Goal: Information Seeking & Learning: Find specific fact

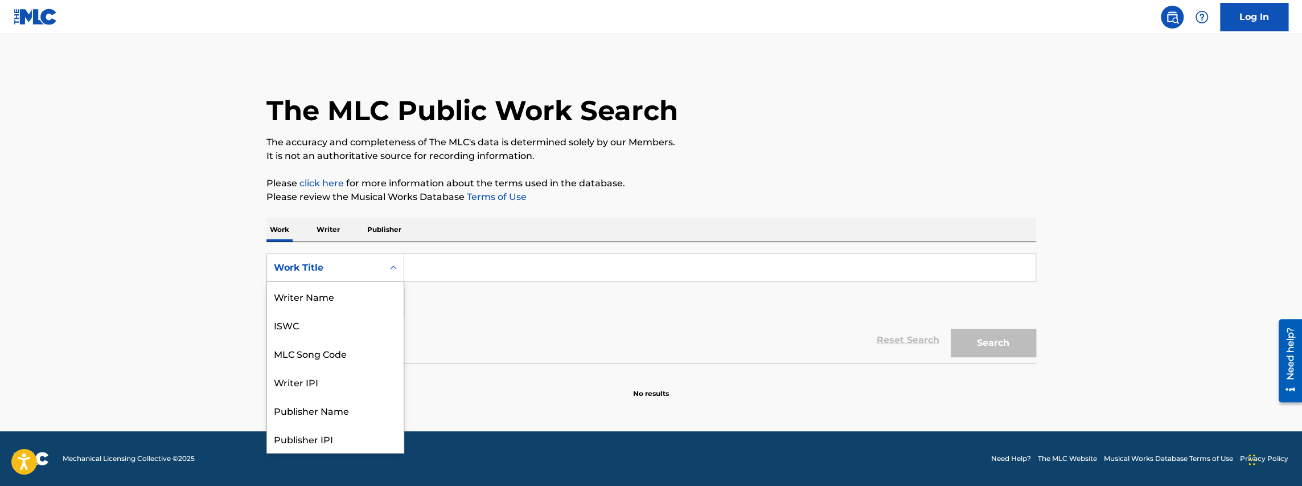
click at [344, 269] on div "Work Title" at bounding box center [325, 268] width 102 height 14
click at [332, 323] on div "ISWC" at bounding box center [335, 324] width 137 height 28
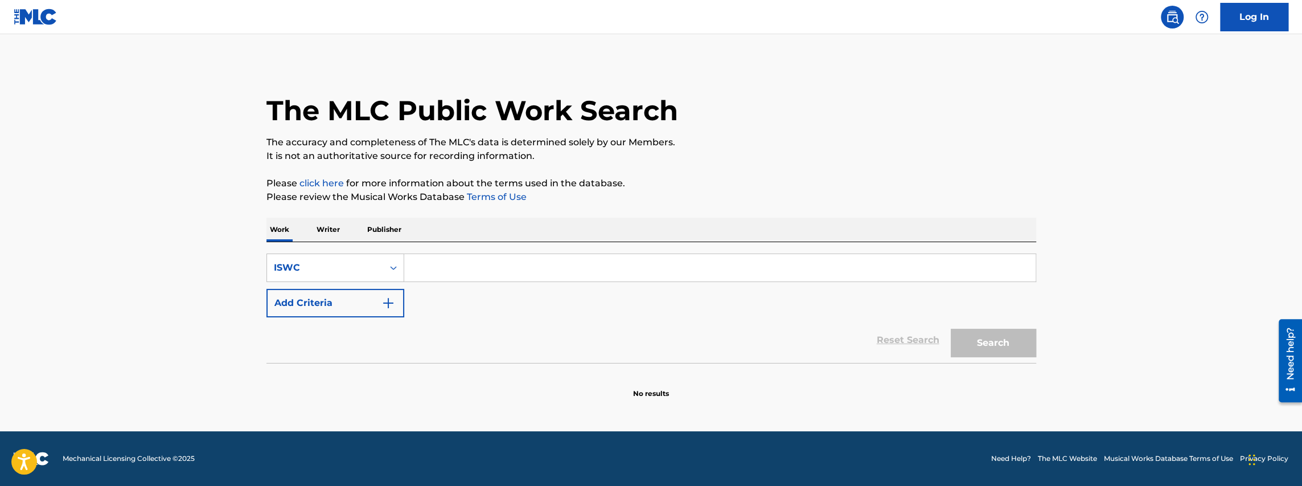
click at [477, 255] on input "Search Form" at bounding box center [719, 267] width 631 height 27
paste input "T9095756084"
type input "T9095756084"
click at [994, 347] on button "Search" at bounding box center [993, 342] width 85 height 28
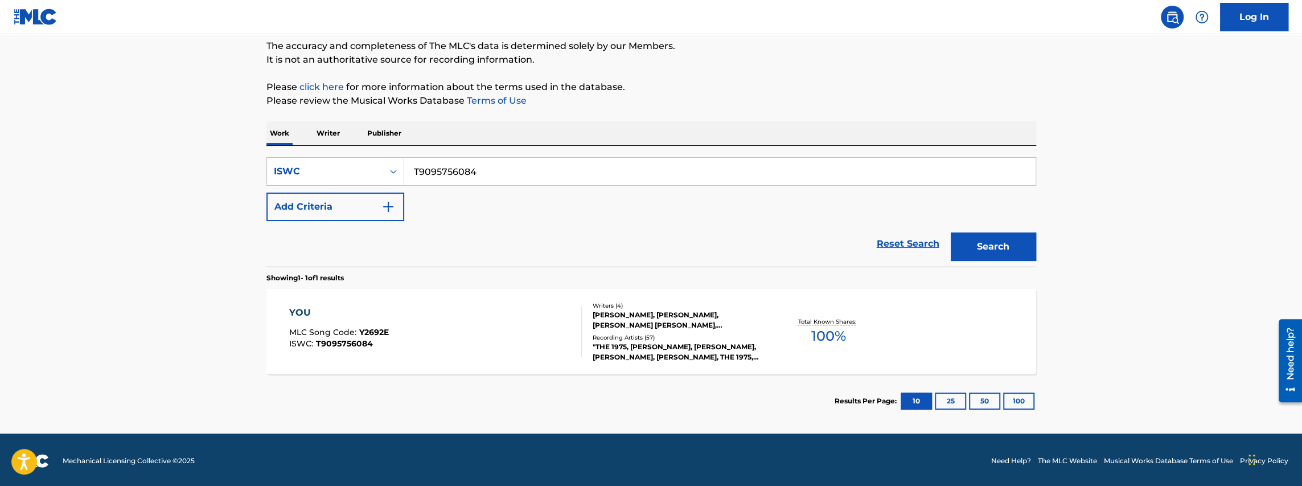
scroll to position [98, 0]
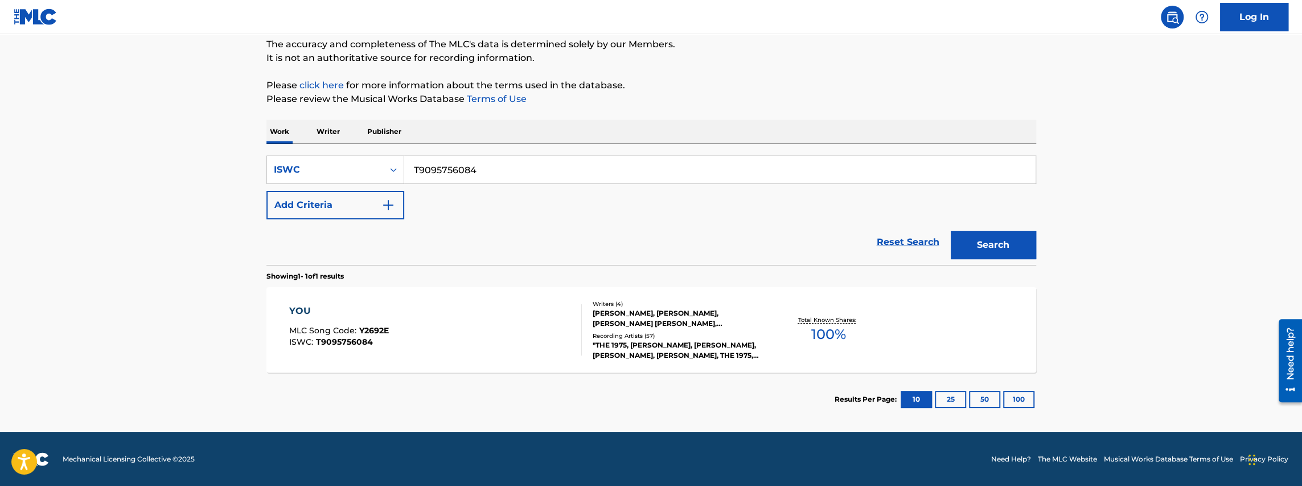
click at [489, 329] on div "YOU MLC Song Code : Y2692E ISWC : T9095756084" at bounding box center [435, 329] width 293 height 51
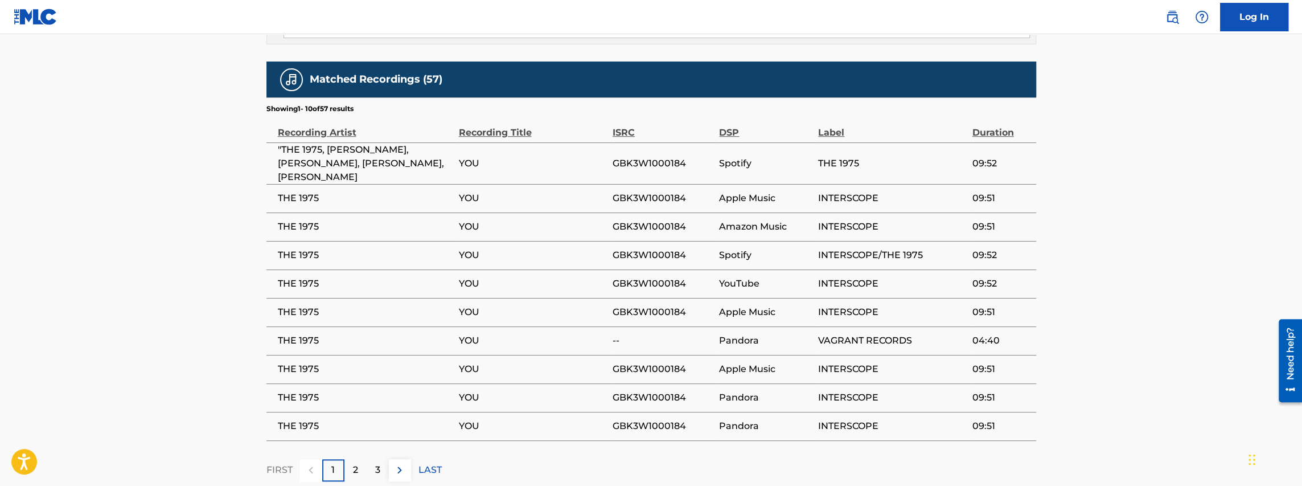
scroll to position [873, 0]
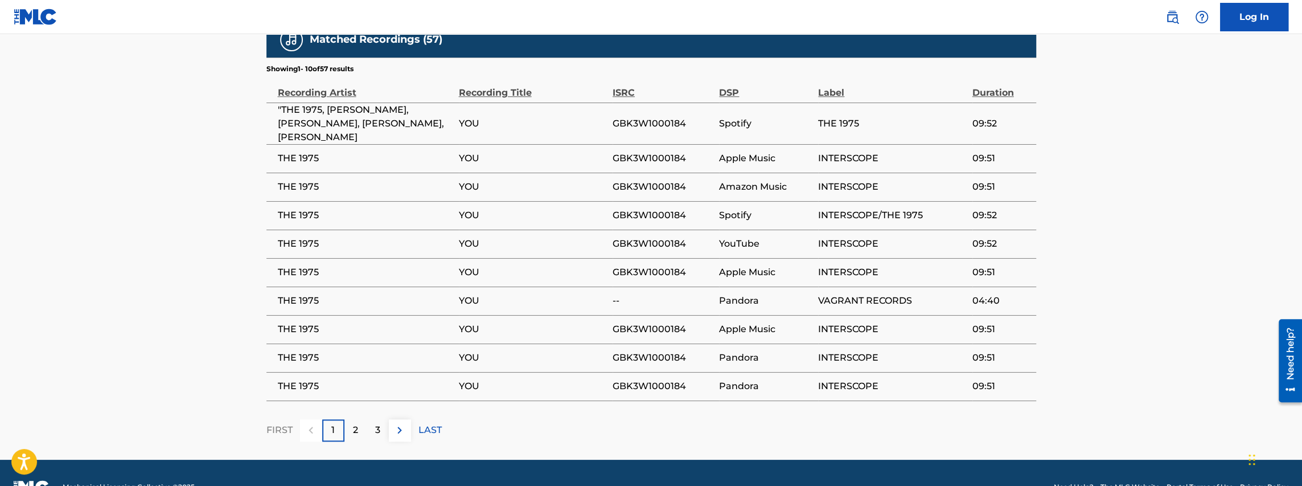
click at [359, 419] on div "2" at bounding box center [355, 430] width 22 height 22
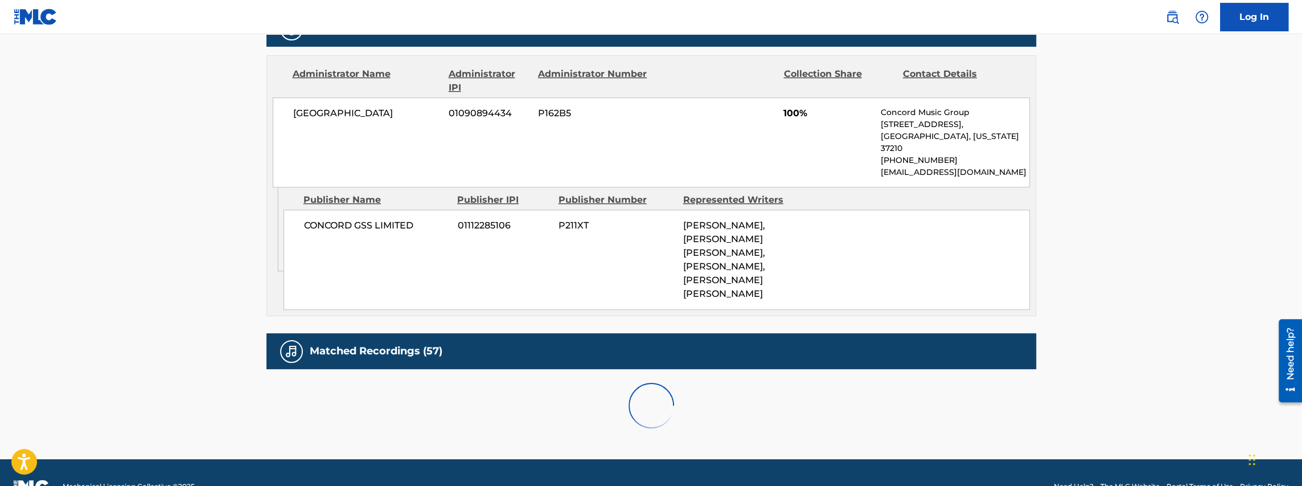
scroll to position [860, 0]
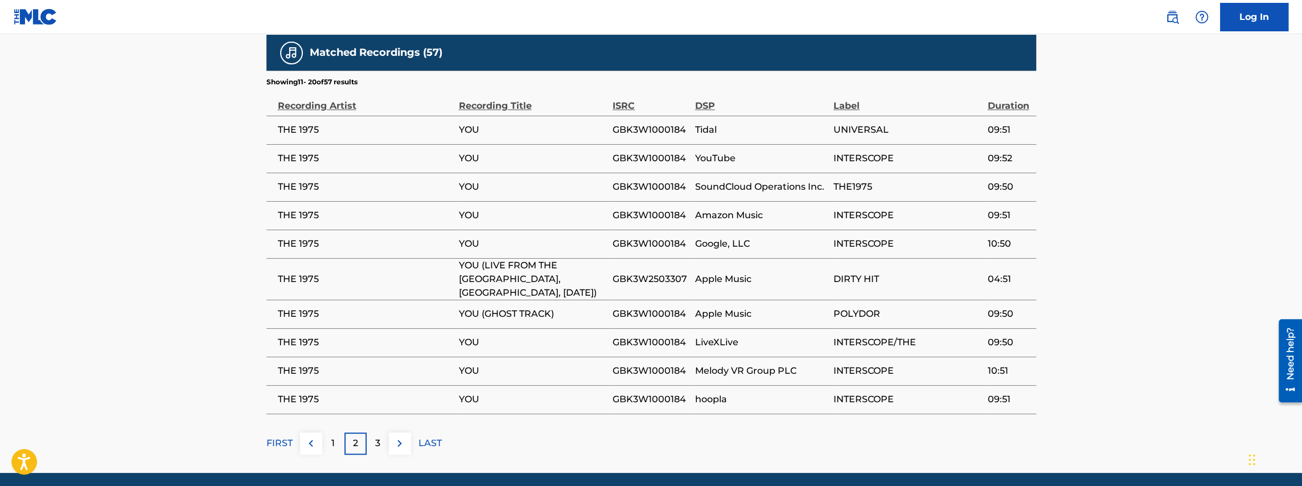
click at [384, 432] on div "3" at bounding box center [378, 443] width 22 height 22
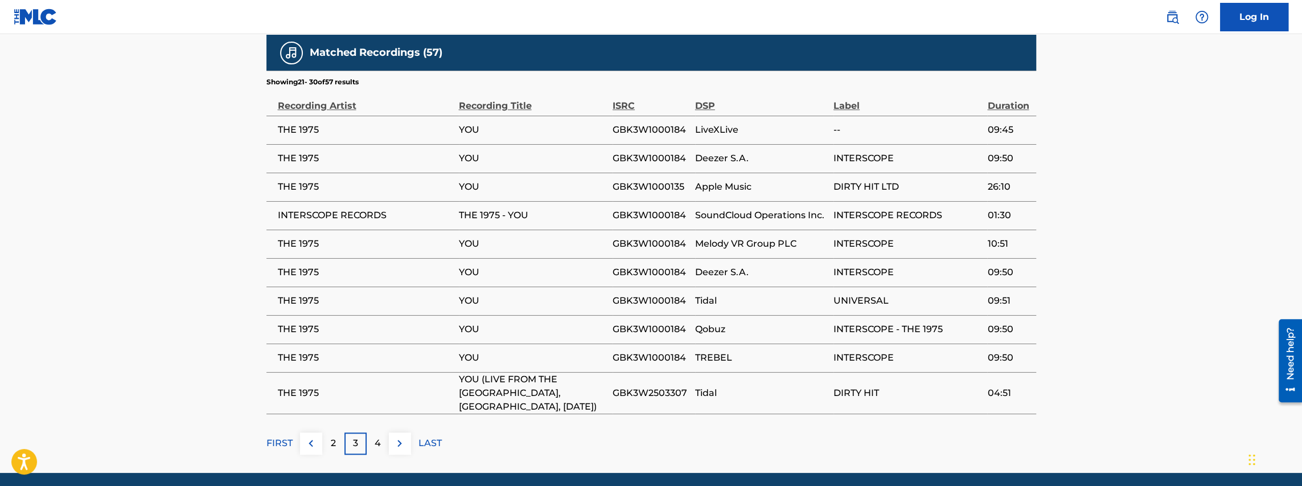
click at [398, 436] on img at bounding box center [400, 443] width 14 height 14
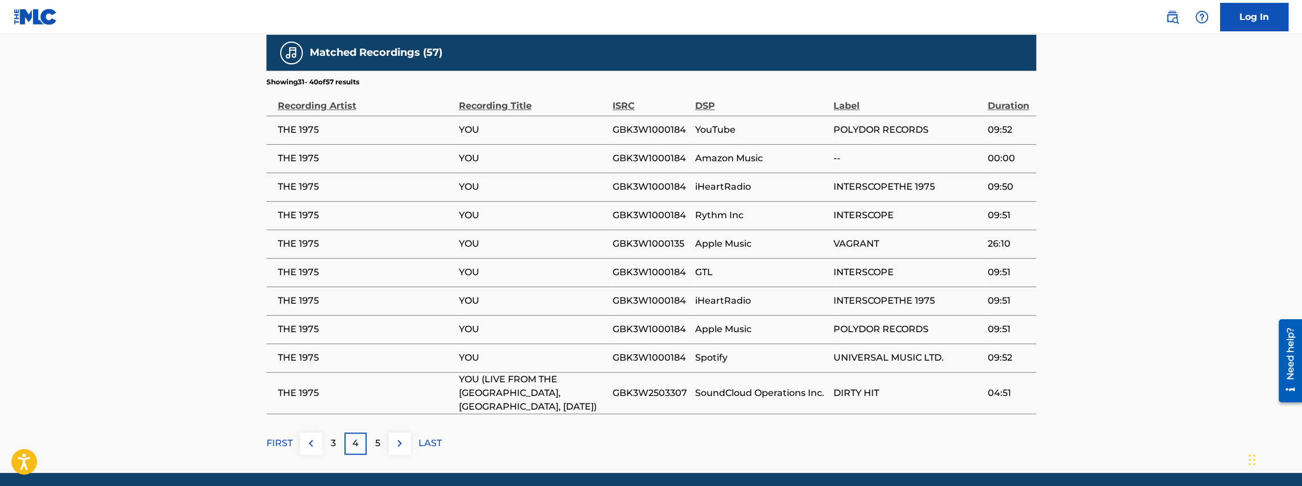
click at [397, 436] on img at bounding box center [400, 443] width 14 height 14
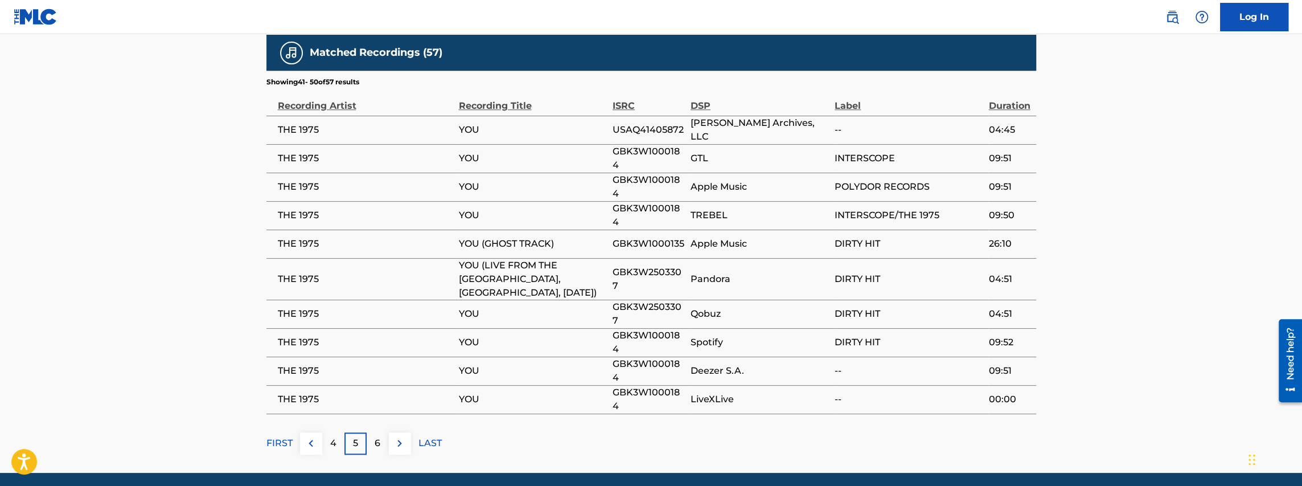
click at [397, 436] on img at bounding box center [400, 443] width 14 height 14
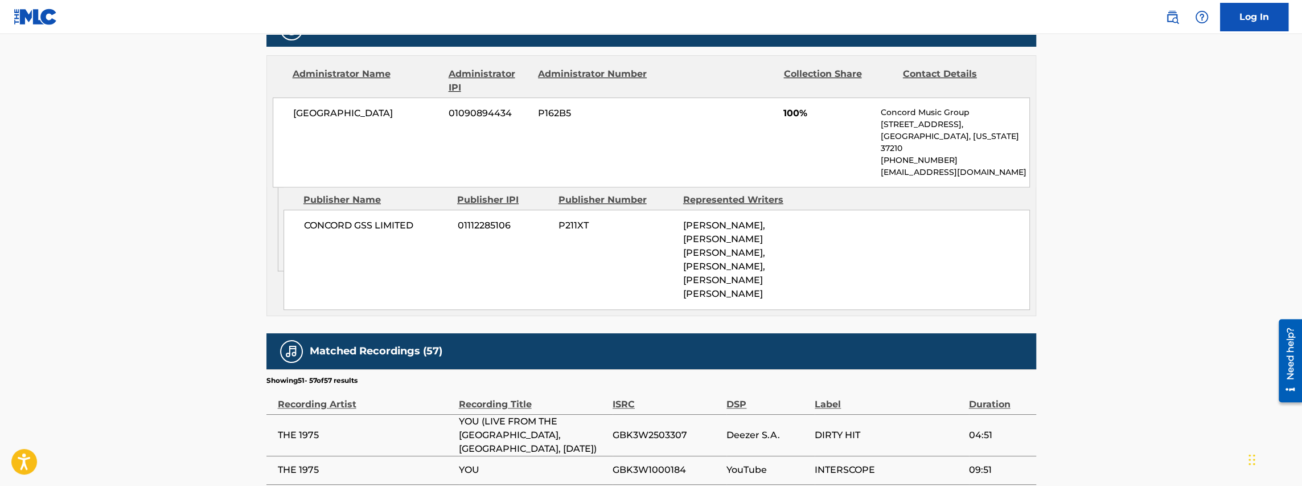
scroll to position [775, 0]
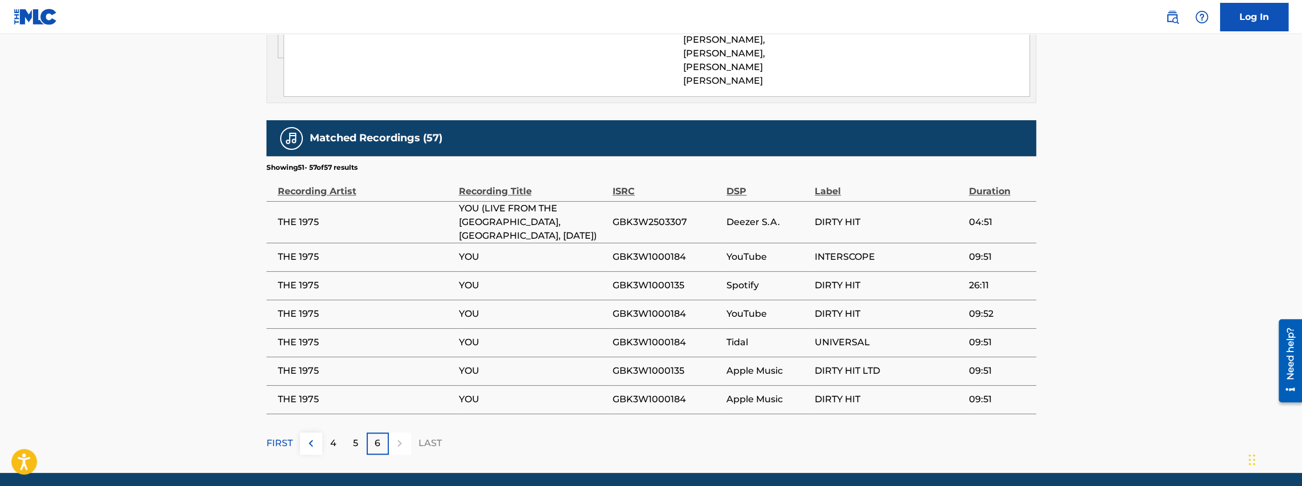
click at [397, 432] on div at bounding box center [400, 443] width 22 height 22
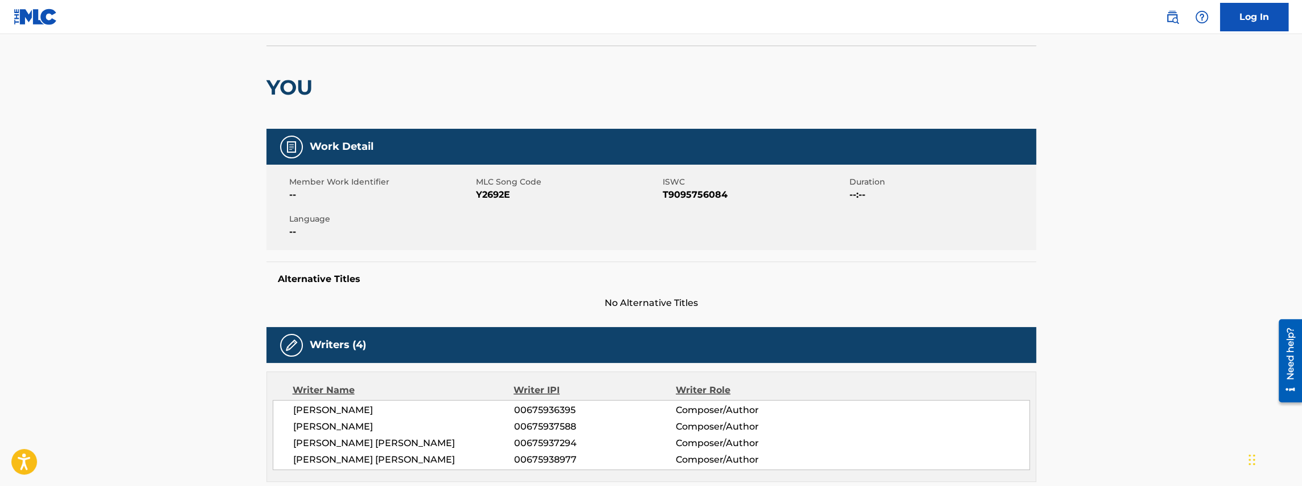
scroll to position [0, 0]
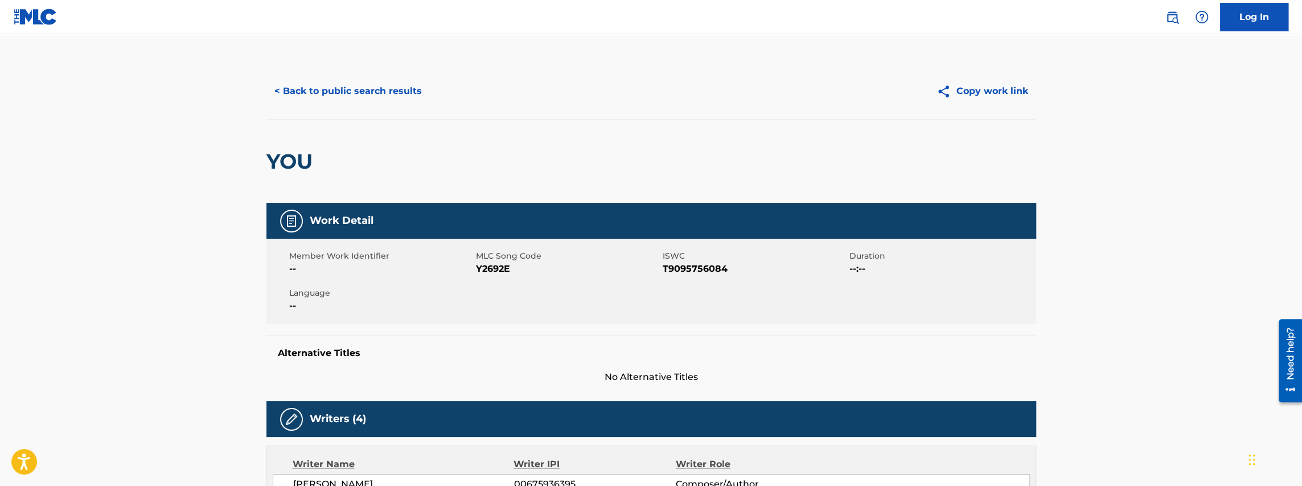
click at [326, 96] on button "< Back to public search results" at bounding box center [347, 91] width 163 height 28
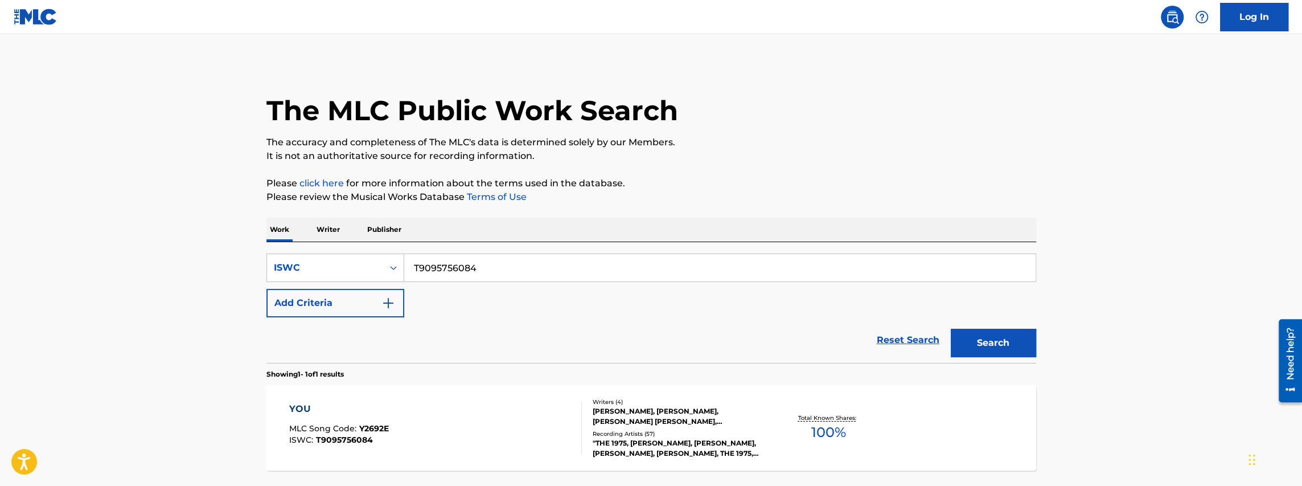
scroll to position [68, 0]
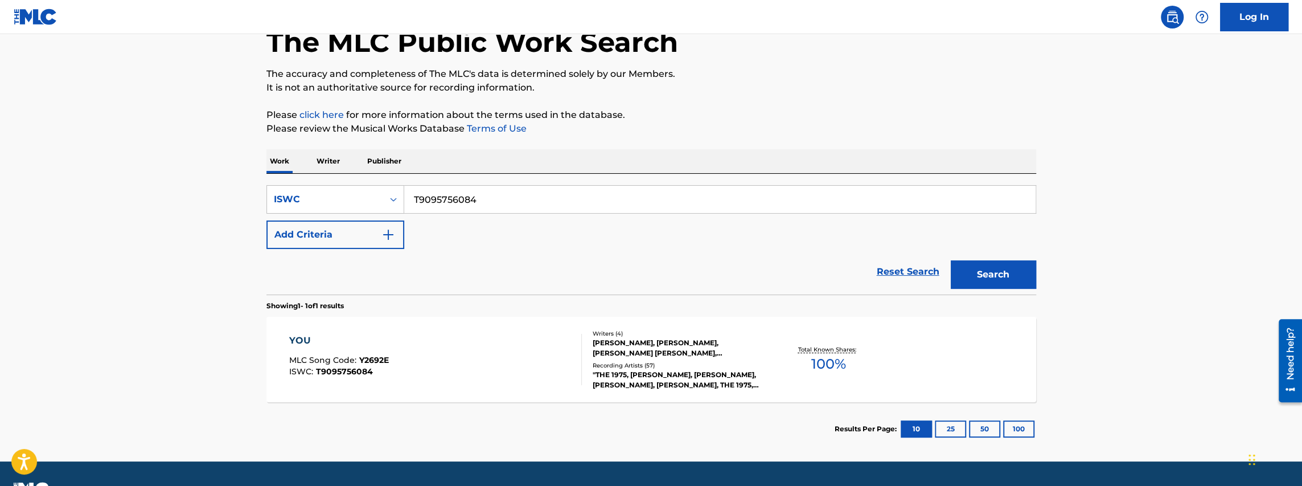
click at [367, 215] on div "SearchWithCriteria701a4b43-23f4-47d4-9c75-57943c9dd947 ISWC T9095756084 Add Cri…" at bounding box center [651, 217] width 770 height 64
click at [361, 200] on div "ISWC" at bounding box center [325, 199] width 102 height 14
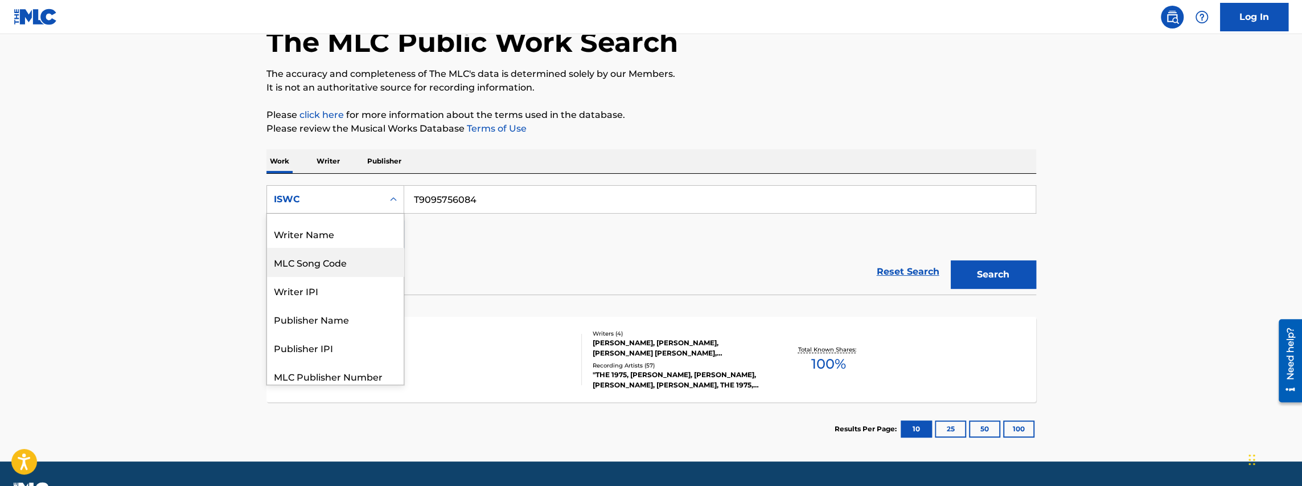
scroll to position [0, 0]
click at [337, 226] on div "Work Title" at bounding box center [335, 227] width 137 height 28
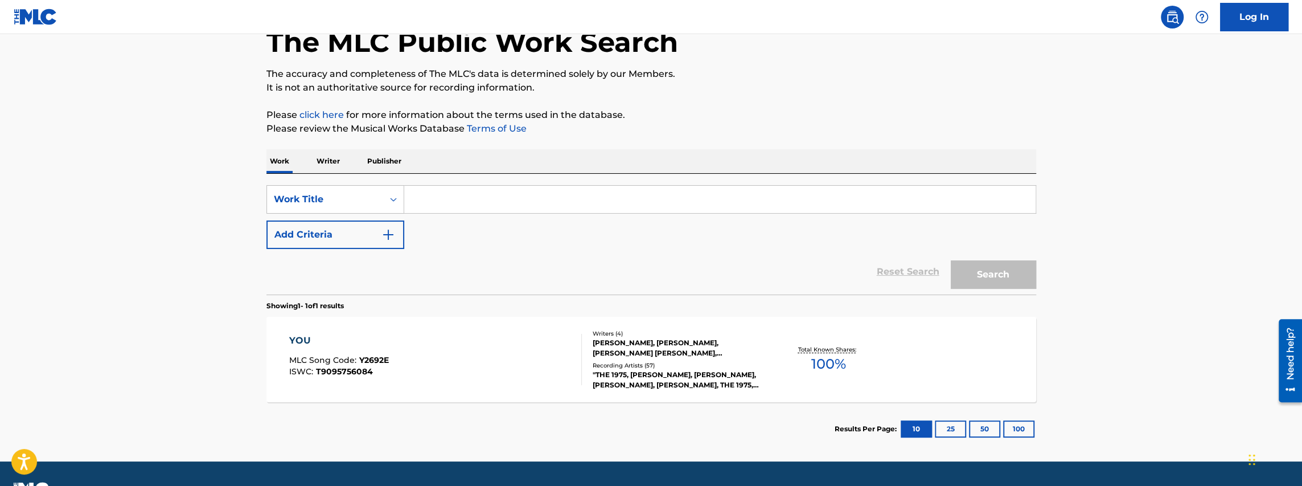
click at [493, 189] on input "Search Form" at bounding box center [719, 199] width 631 height 27
paste input "GGBB"
type input "GGBB"
click at [508, 255] on div "Reset Search Search" at bounding box center [651, 272] width 770 height 46
click at [1005, 268] on button "Search" at bounding box center [993, 274] width 85 height 28
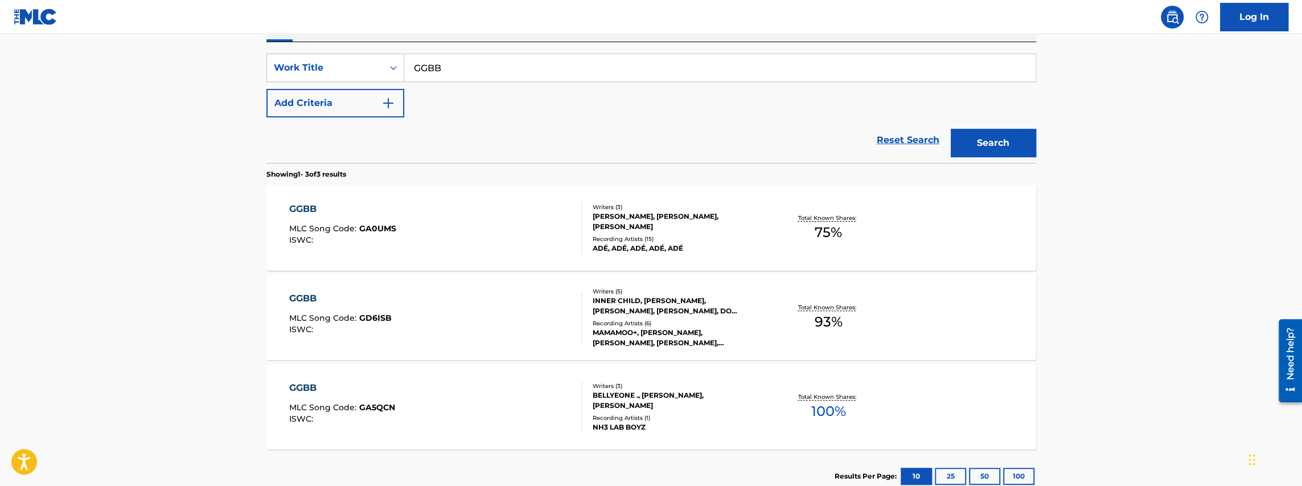
scroll to position [182, 0]
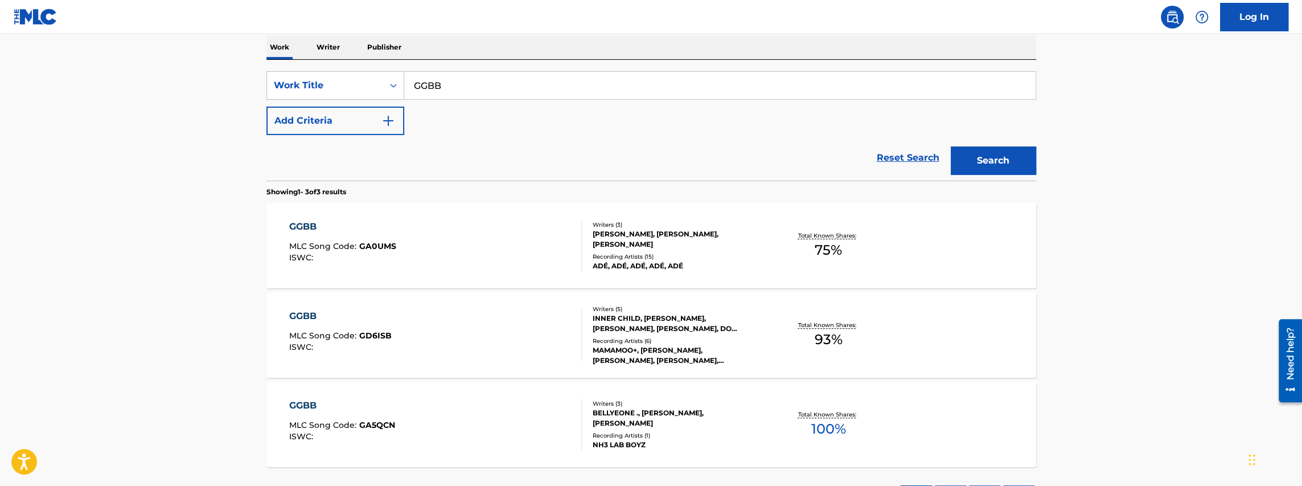
click at [511, 234] on div "GGBB MLC Song Code : GA0UMS ISWC :" at bounding box center [435, 245] width 293 height 51
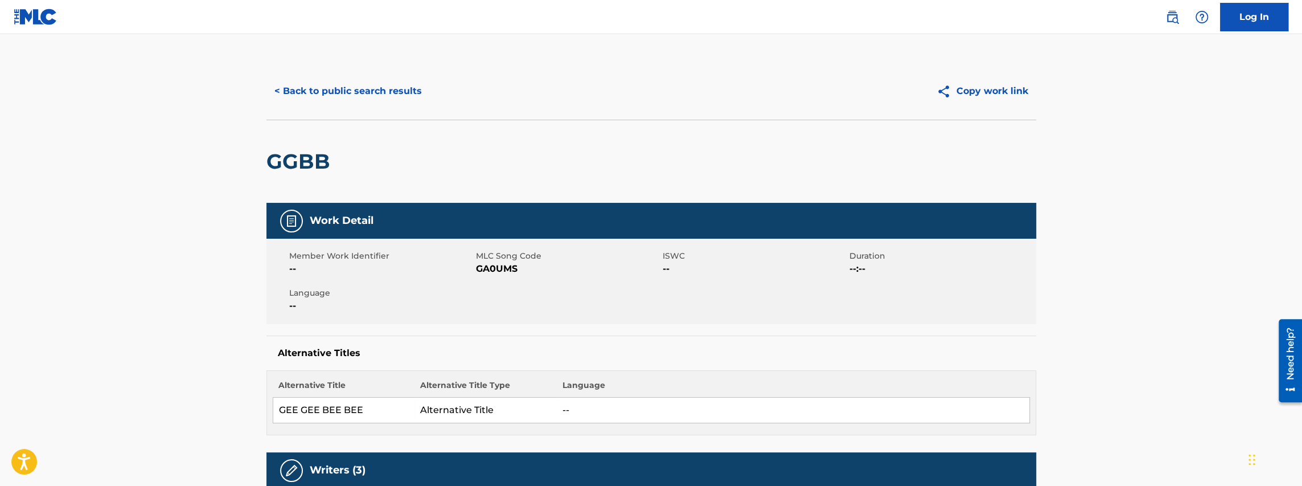
click at [361, 98] on button "< Back to public search results" at bounding box center [347, 91] width 163 height 28
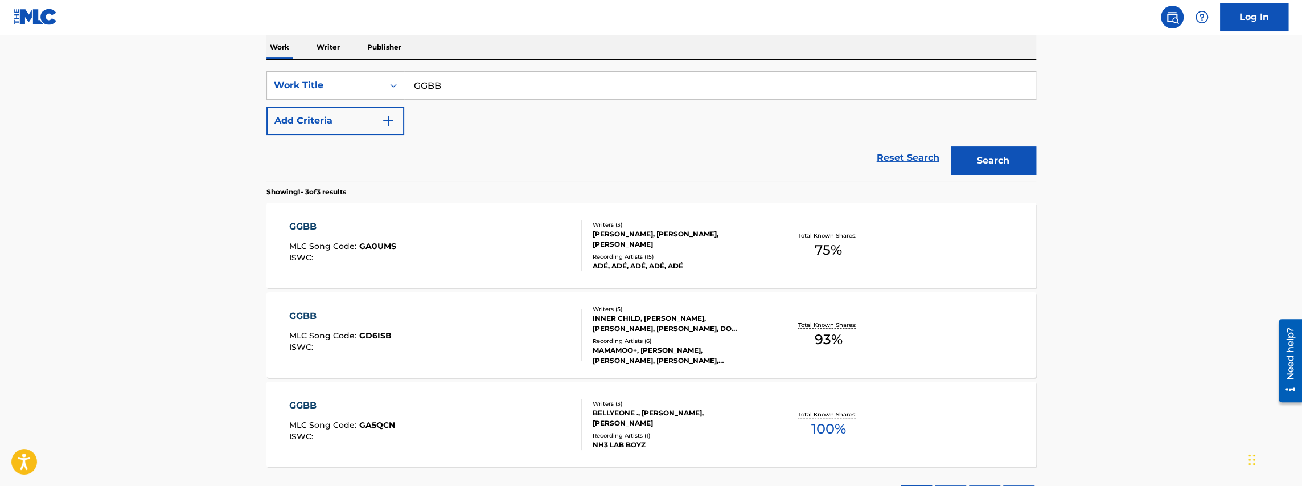
scroll to position [277, 0]
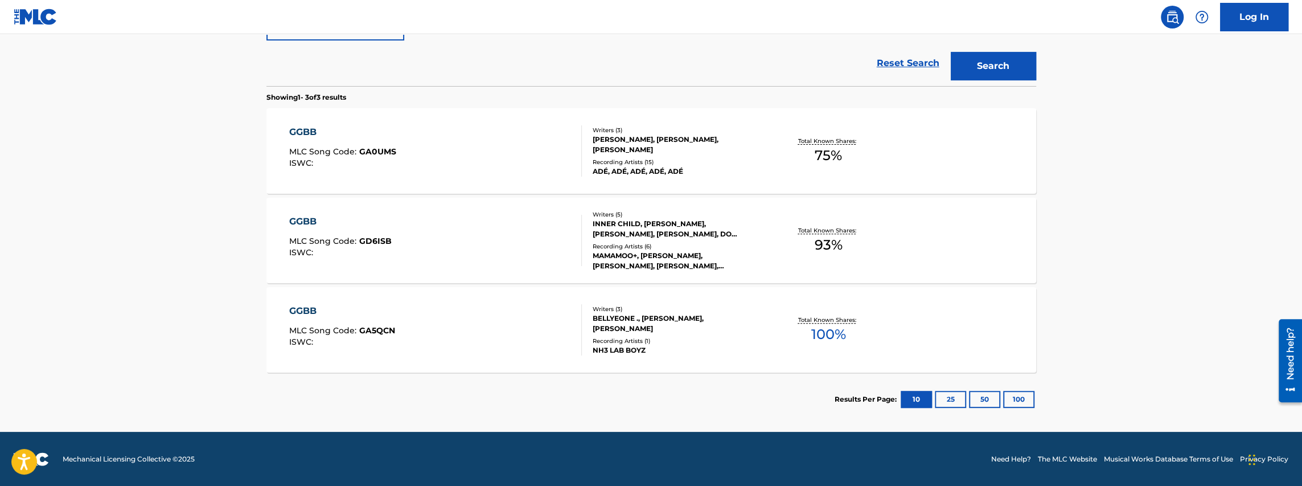
click at [479, 168] on div "GGBB MLC Song Code : GA0UMS ISWC :" at bounding box center [435, 150] width 293 height 51
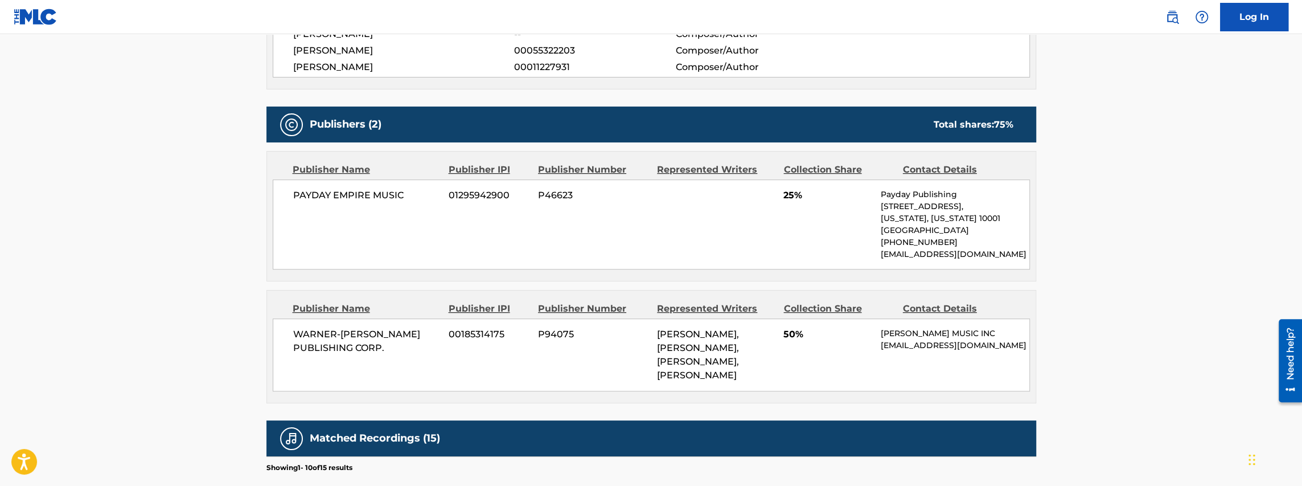
scroll to position [594, 0]
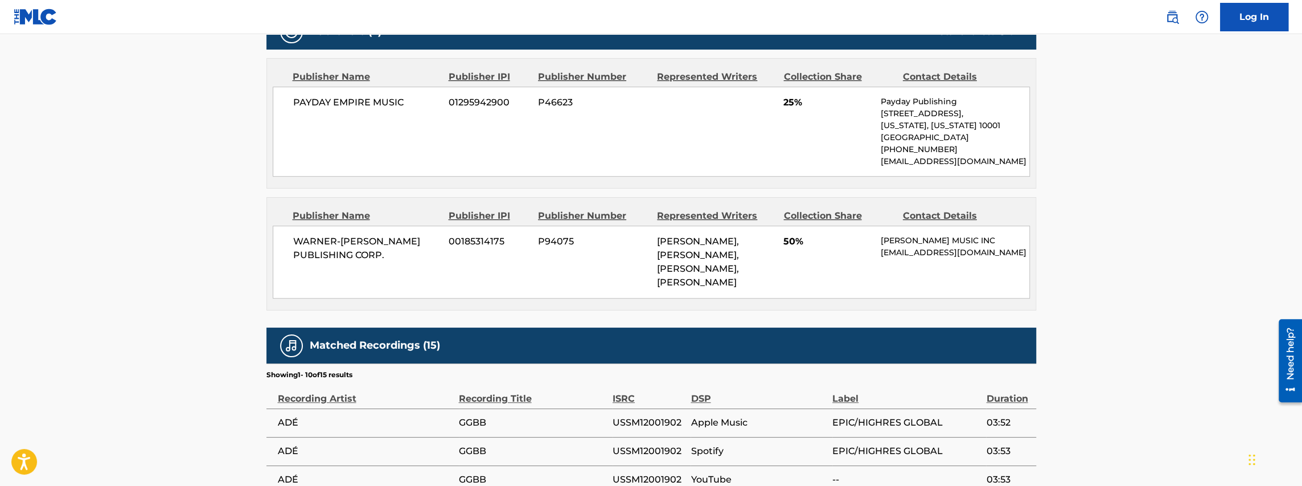
drag, startPoint x: 943, startPoint y: 197, endPoint x: 1078, endPoint y: 118, distance: 156.6
click at [1078, 118] on main "< Back to public search results Copy work link GGBB Work Detail Member Work Ide…" at bounding box center [651, 95] width 1302 height 1311
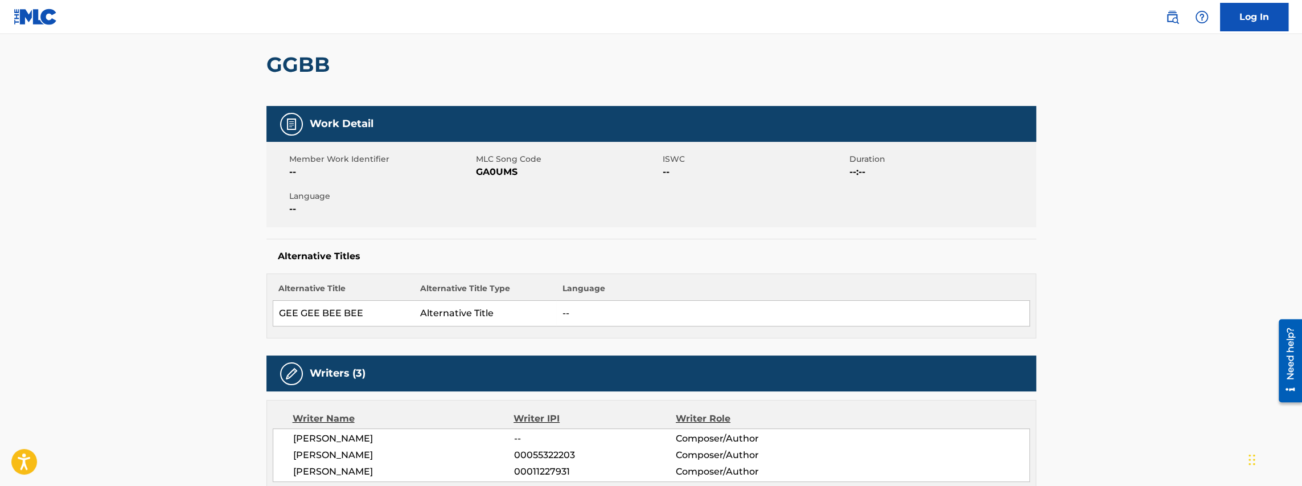
scroll to position [0, 0]
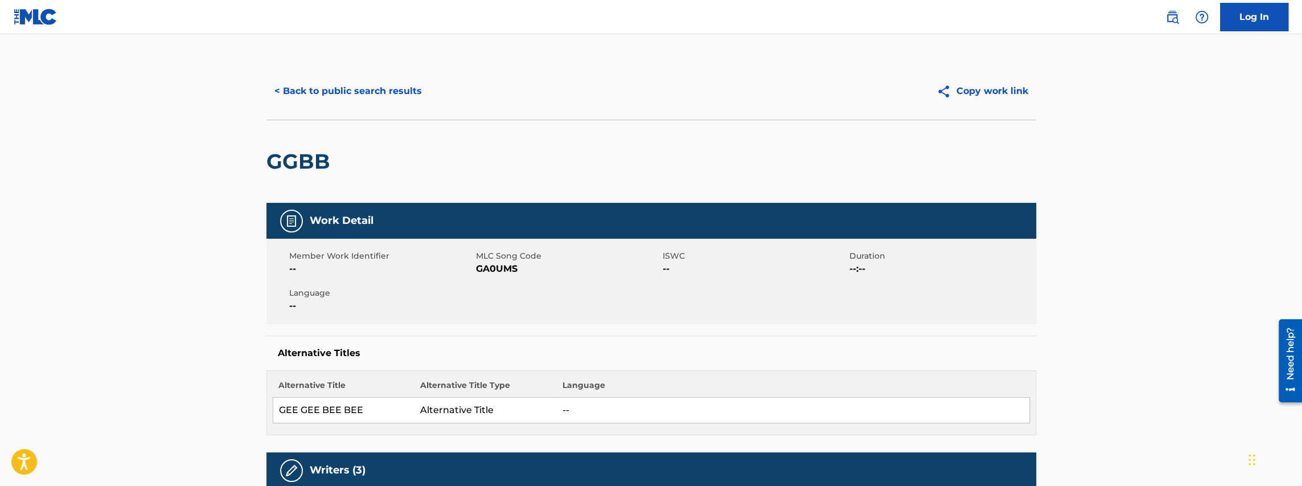
click at [376, 99] on button "< Back to public search results" at bounding box center [347, 91] width 163 height 28
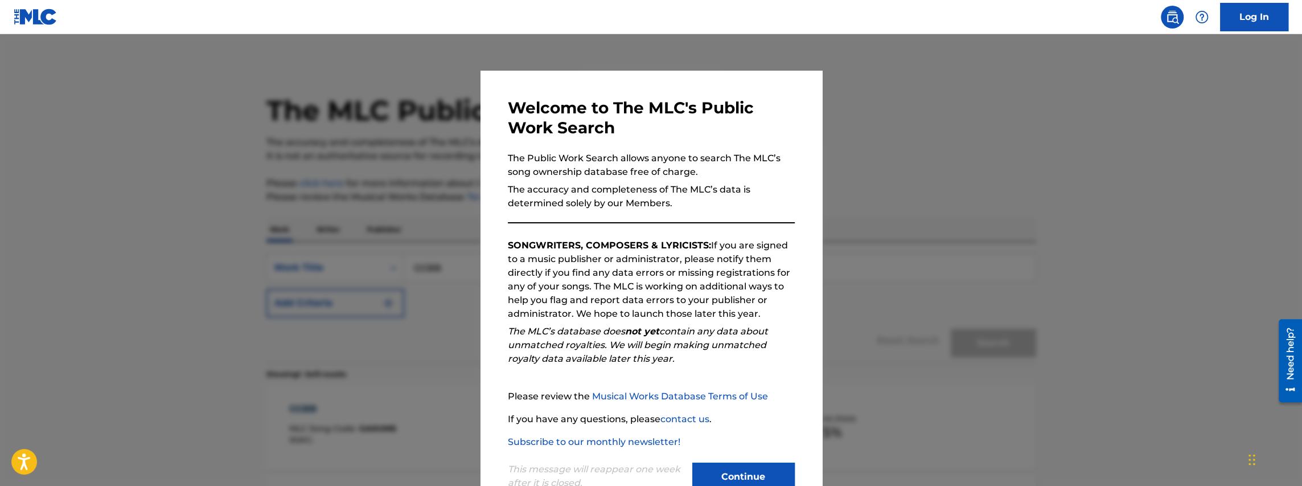
scroll to position [247, 0]
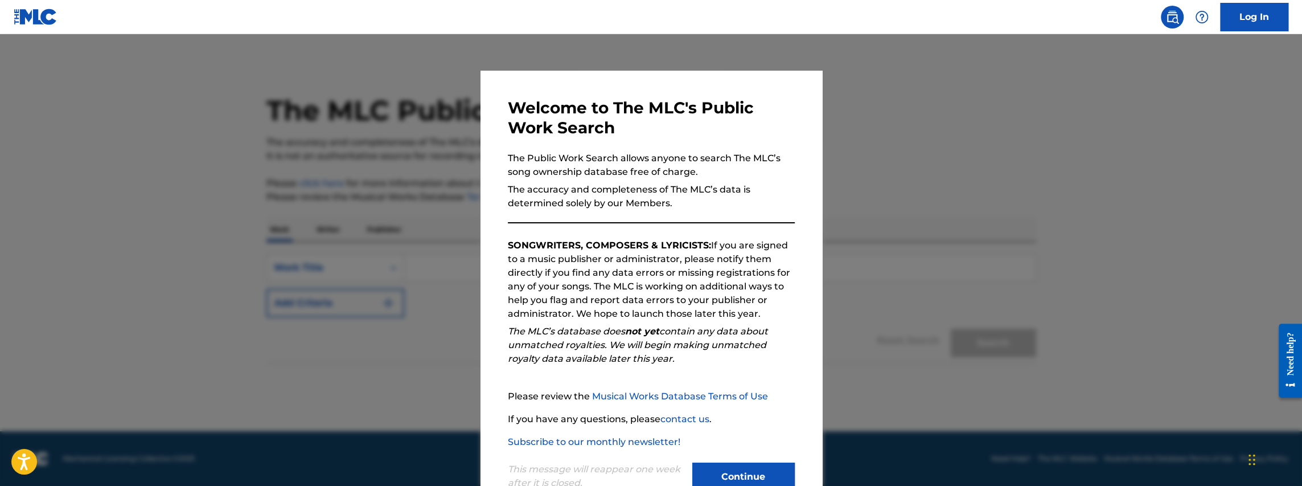
click at [745, 470] on button "Continue" at bounding box center [743, 476] width 102 height 28
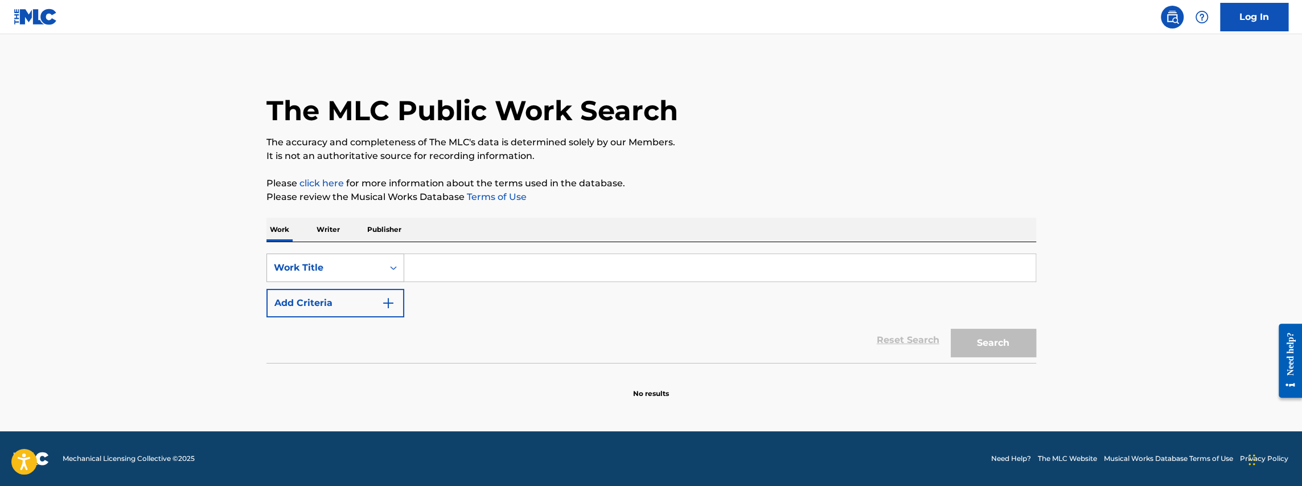
click at [322, 272] on div "Work Title" at bounding box center [325, 268] width 102 height 14
drag, startPoint x: 324, startPoint y: 307, endPoint x: 325, endPoint y: 271, distance: 36.4
click at [325, 271] on div "Work Title" at bounding box center [325, 268] width 102 height 14
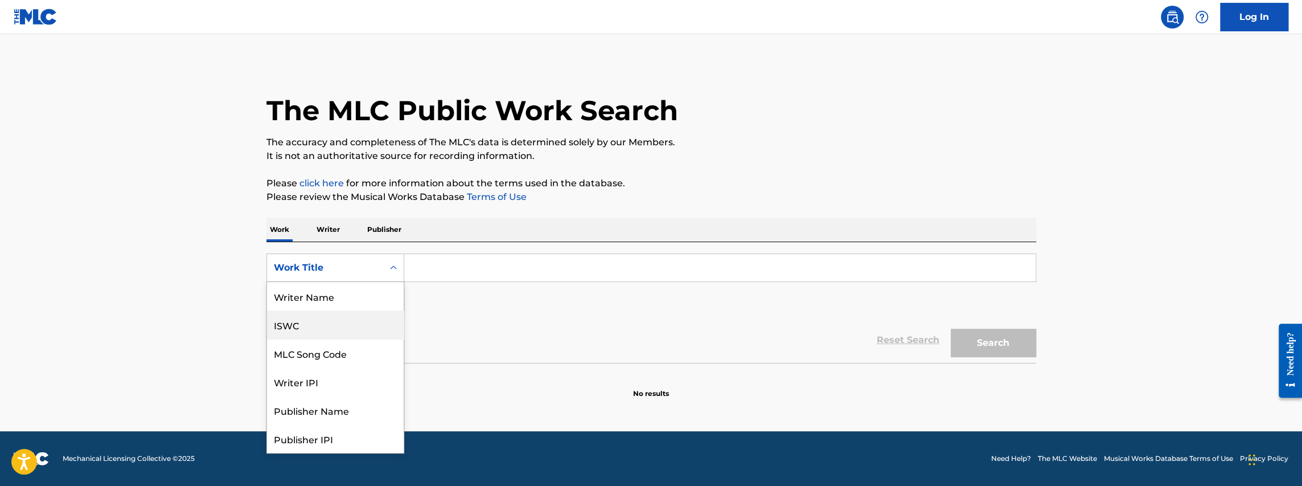
drag, startPoint x: 328, startPoint y: 322, endPoint x: 322, endPoint y: 320, distance: 5.9
click at [324, 322] on div "ISWC" at bounding box center [335, 324] width 137 height 28
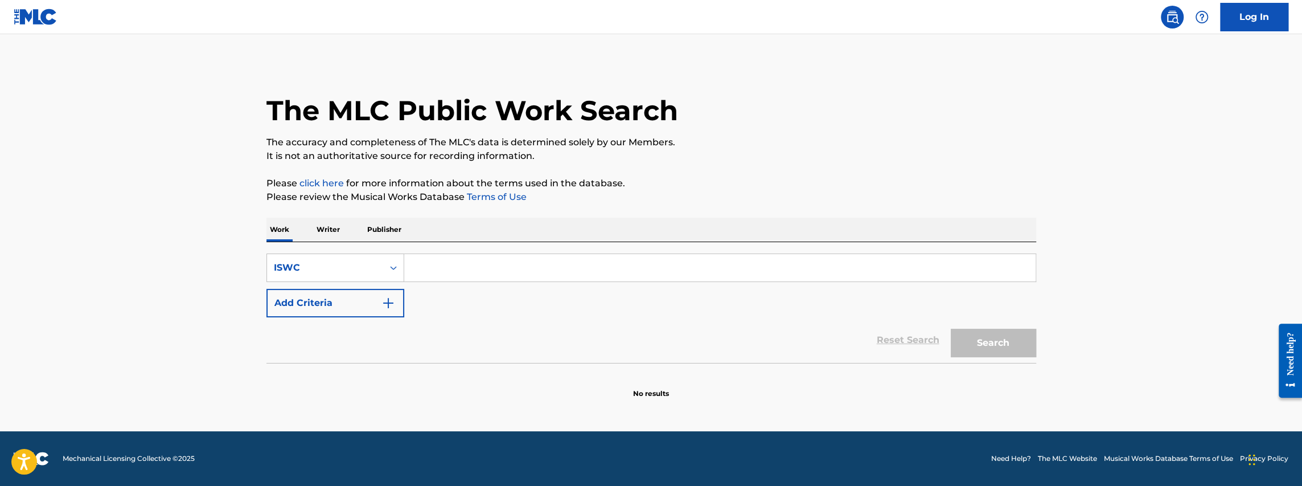
click at [447, 262] on input "Search Form" at bounding box center [719, 267] width 631 height 27
paste input "T0709042852"
type input "T0709042852"
click at [1021, 337] on button "Search" at bounding box center [993, 342] width 85 height 28
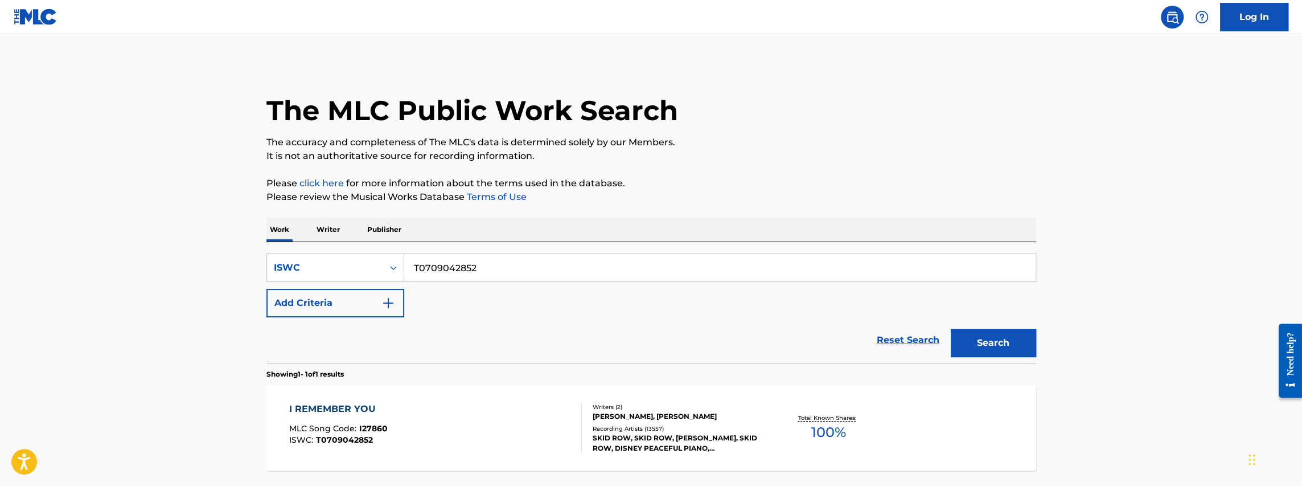
click at [477, 268] on input "T0709042852" at bounding box center [719, 267] width 631 height 27
click at [309, 270] on div "ISWC" at bounding box center [325, 268] width 102 height 14
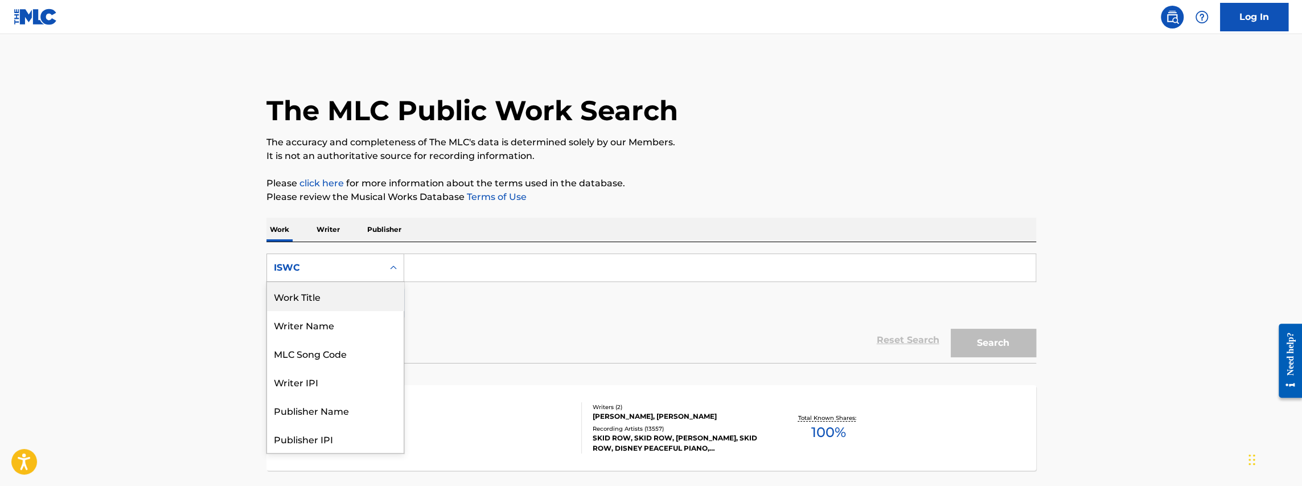
click at [360, 306] on div "Work Title" at bounding box center [335, 296] width 137 height 28
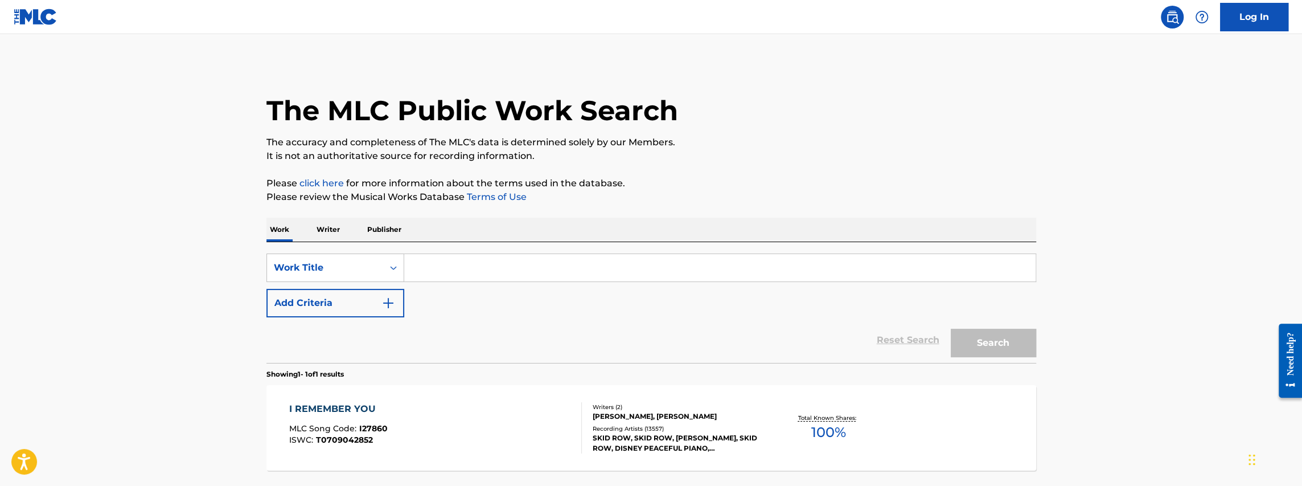
click at [464, 265] on input "Search Form" at bounding box center [719, 267] width 631 height 27
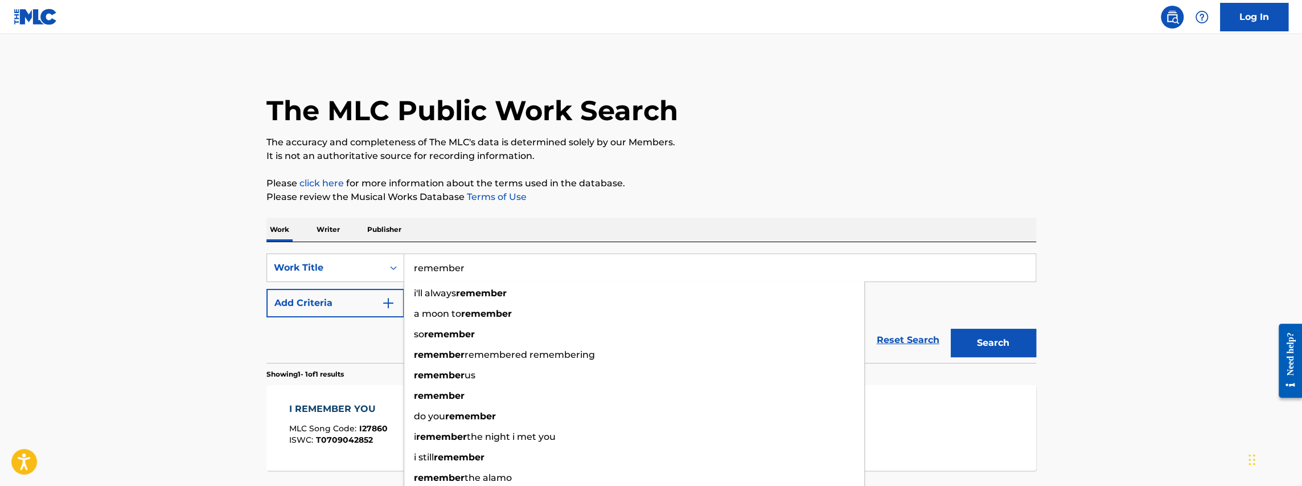
type input "remember"
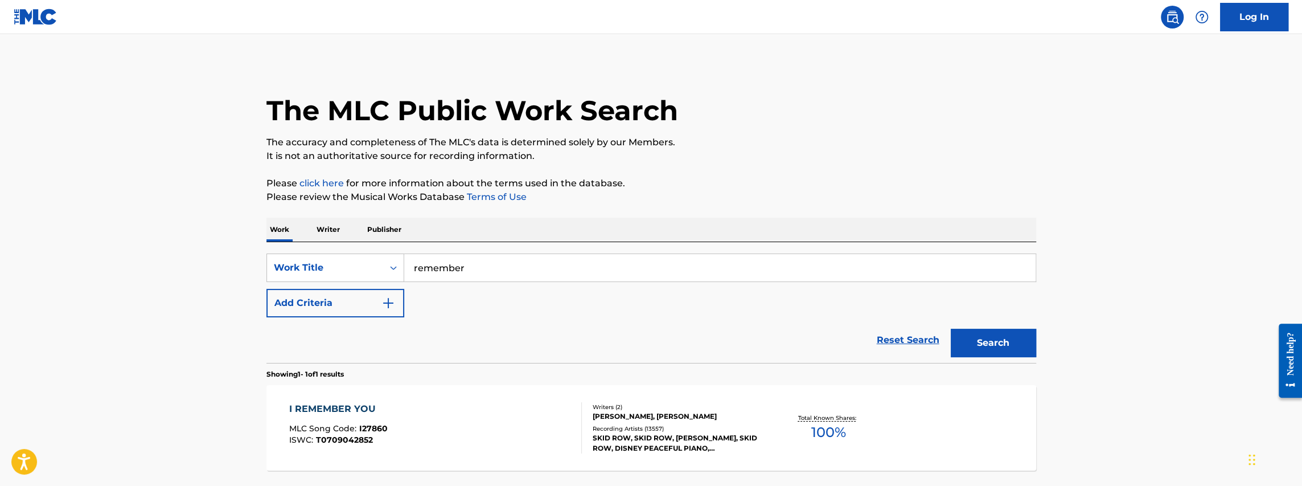
click at [278, 298] on button "Add Criteria" at bounding box center [335, 303] width 138 height 28
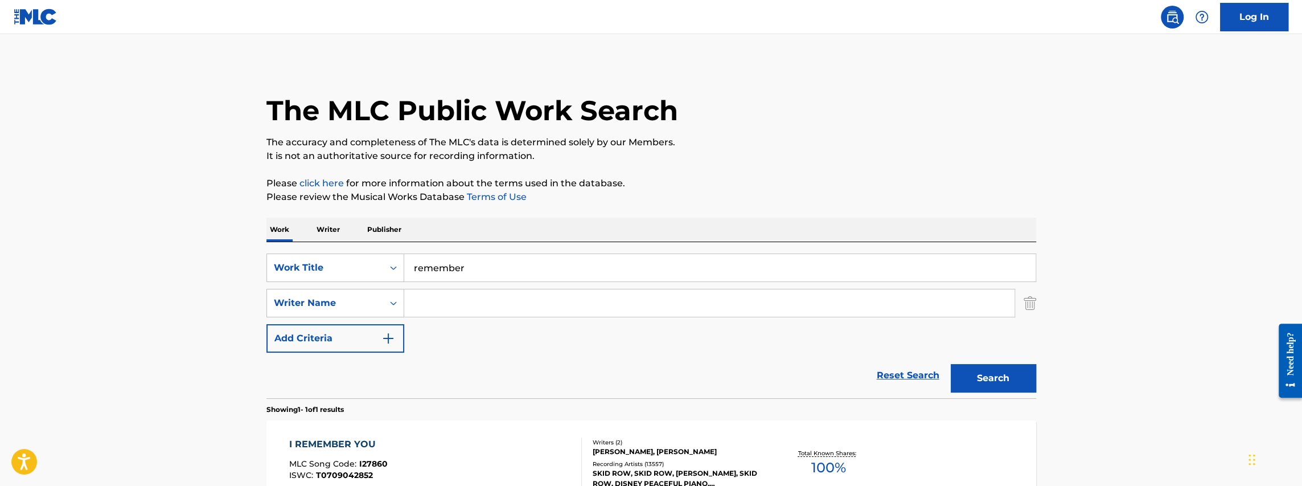
click at [484, 299] on input "Search Form" at bounding box center [709, 302] width 610 height 27
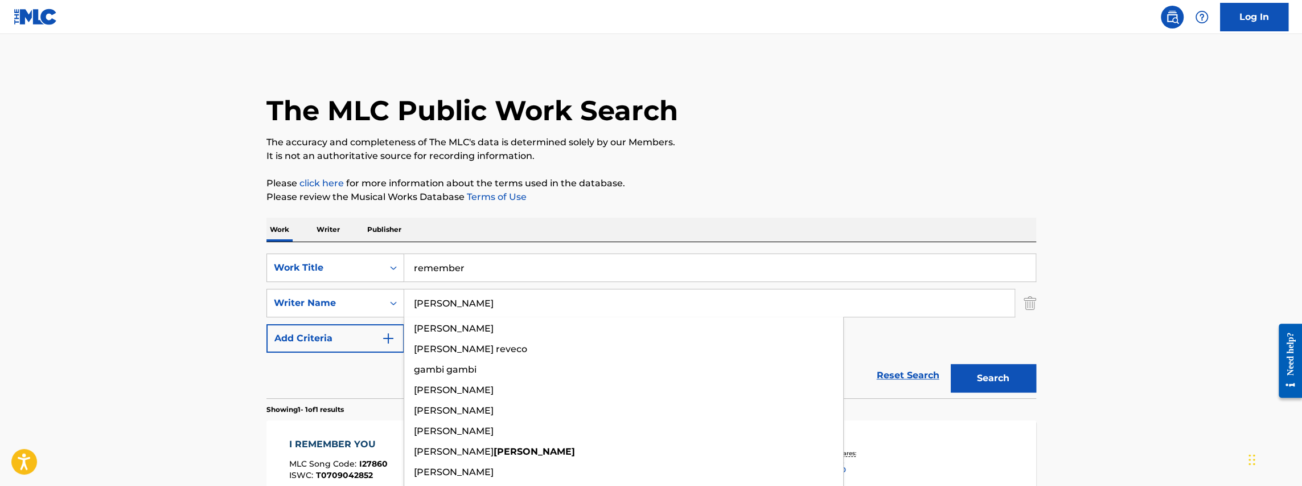
type input "gamble"
click at [951, 364] on button "Search" at bounding box center [993, 378] width 85 height 28
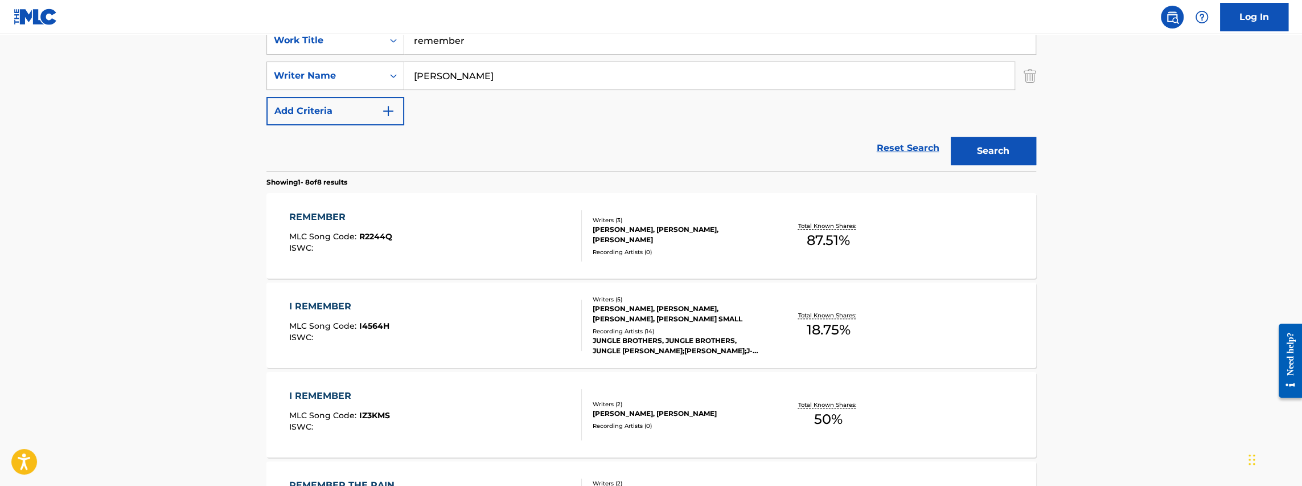
scroll to position [228, 0]
click at [525, 241] on div "REMEMBER MLC Song Code : R2244Q ISWC :" at bounding box center [435, 234] width 293 height 51
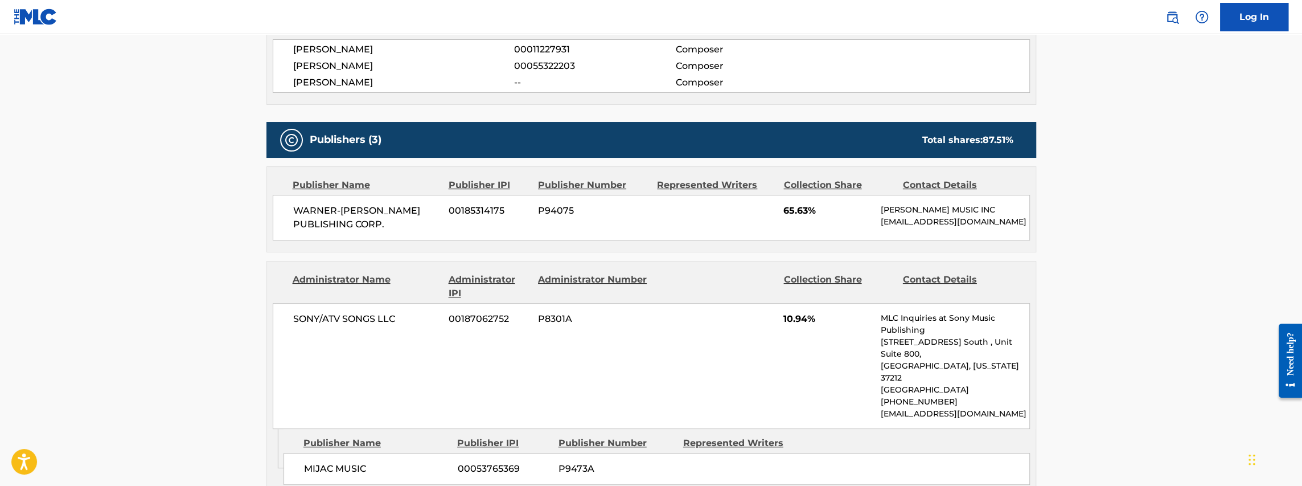
scroll to position [430, 0]
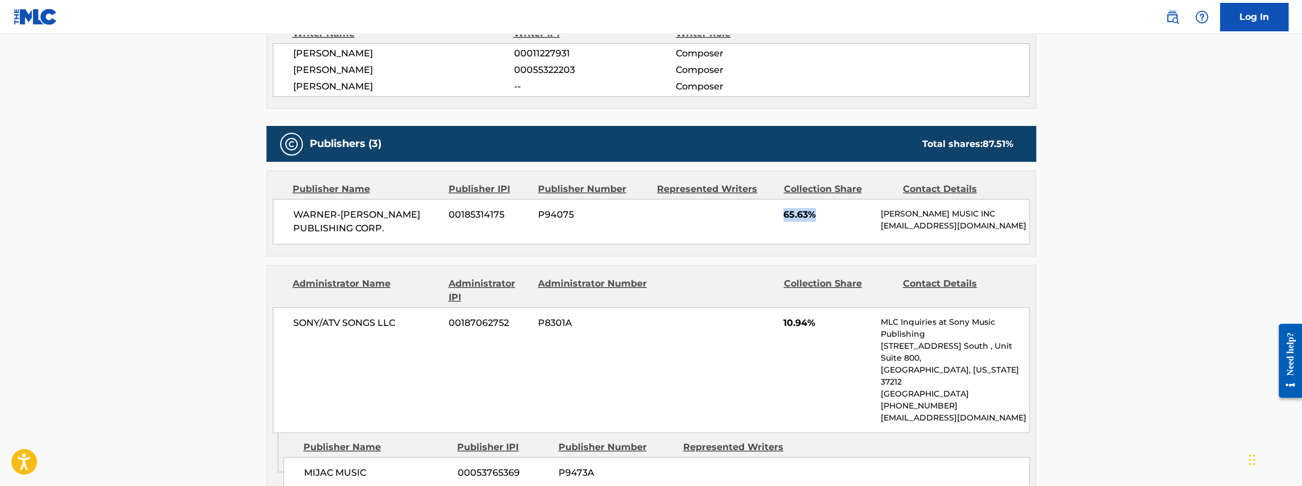
drag, startPoint x: 781, startPoint y: 212, endPoint x: 845, endPoint y: 206, distance: 63.5
click at [845, 206] on div "WARNER-TAMERLANE PUBLISHING CORP. 00185314175 P94075 65.63% WARNER CHAPPELL MUS…" at bounding box center [651, 222] width 757 height 46
click at [844, 205] on div "WARNER-TAMERLANE PUBLISHING CORP. 00185314175 P94075 65.63% WARNER CHAPPELL MUS…" at bounding box center [651, 222] width 757 height 46
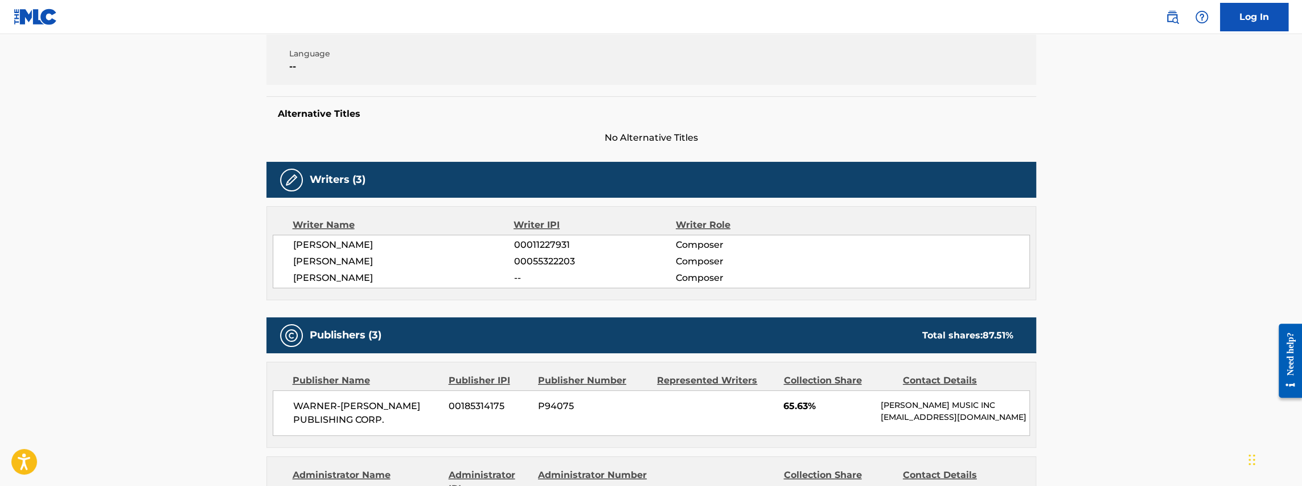
scroll to position [0, 0]
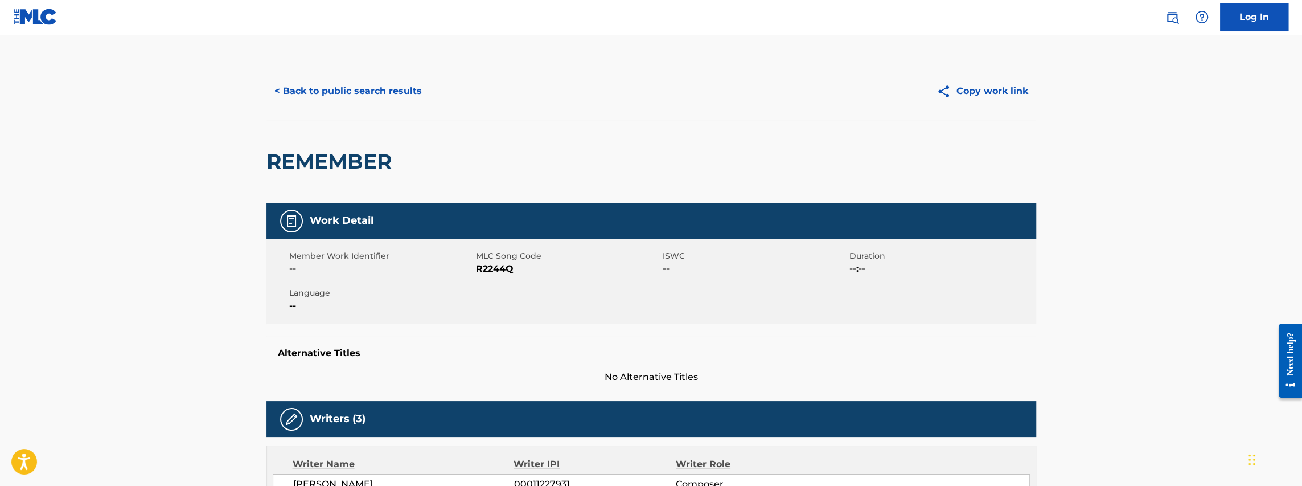
click at [355, 120] on div "REMEMBER" at bounding box center [331, 161] width 131 height 83
click at [359, 96] on button "< Back to public search results" at bounding box center [347, 91] width 163 height 28
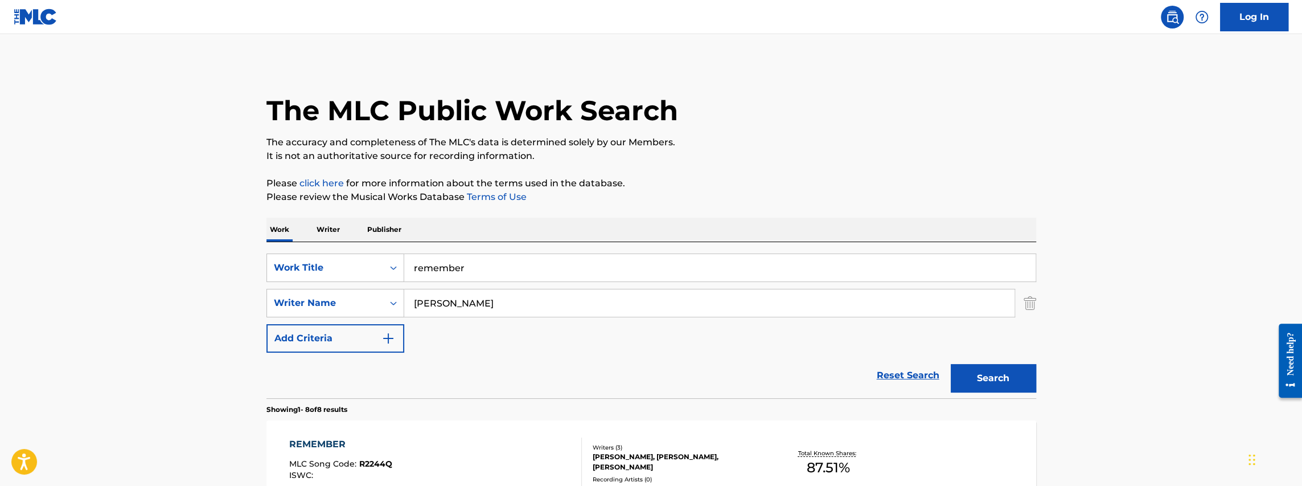
click at [1029, 306] on img "Search Form" at bounding box center [1029, 303] width 13 height 28
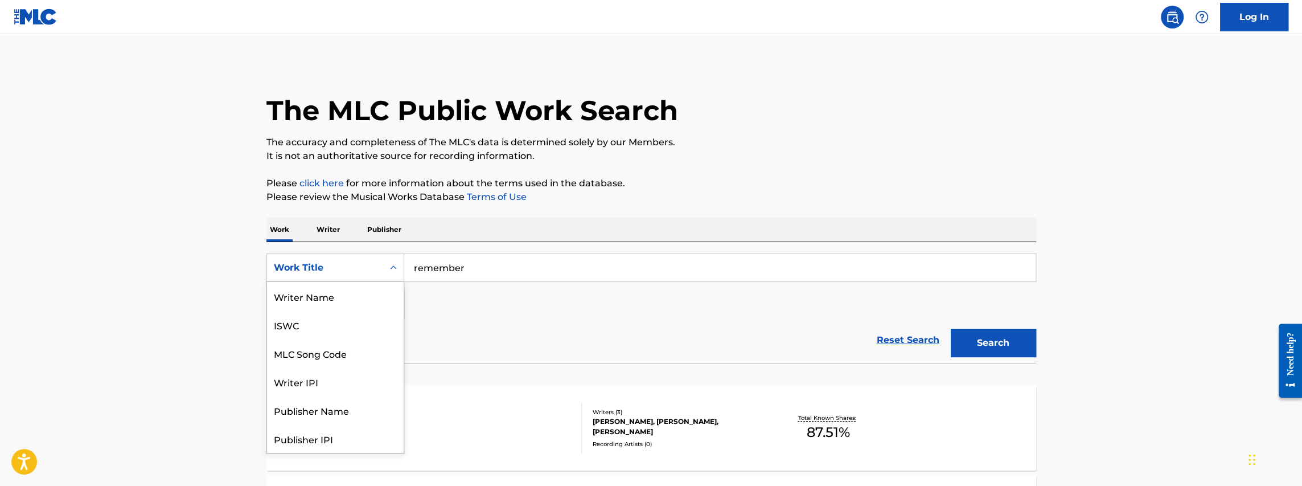
click at [312, 263] on div "Work Title" at bounding box center [325, 268] width 102 height 14
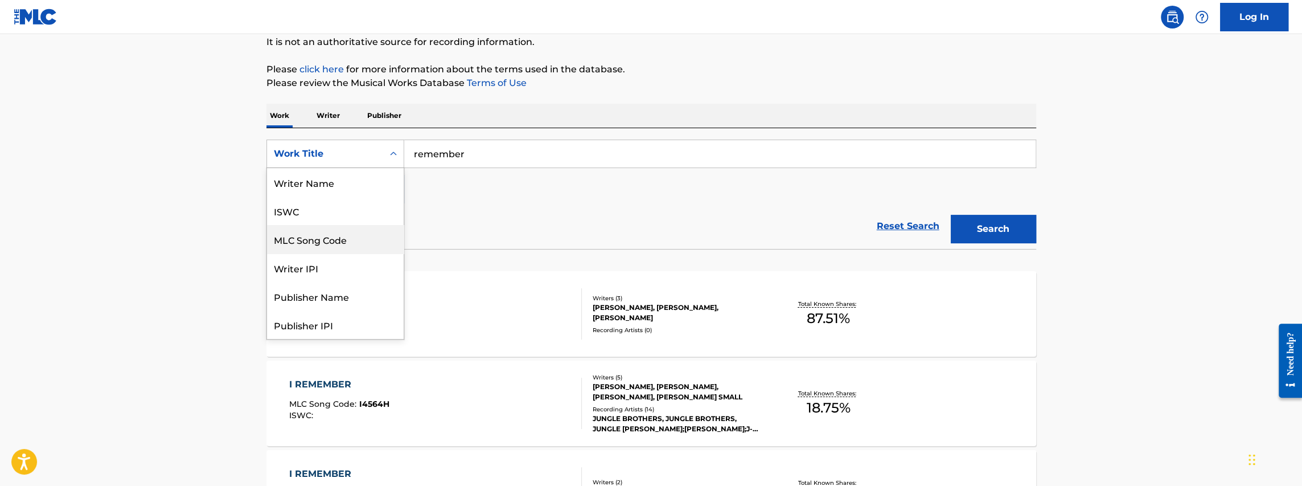
click at [327, 223] on div "ISWC" at bounding box center [335, 210] width 137 height 28
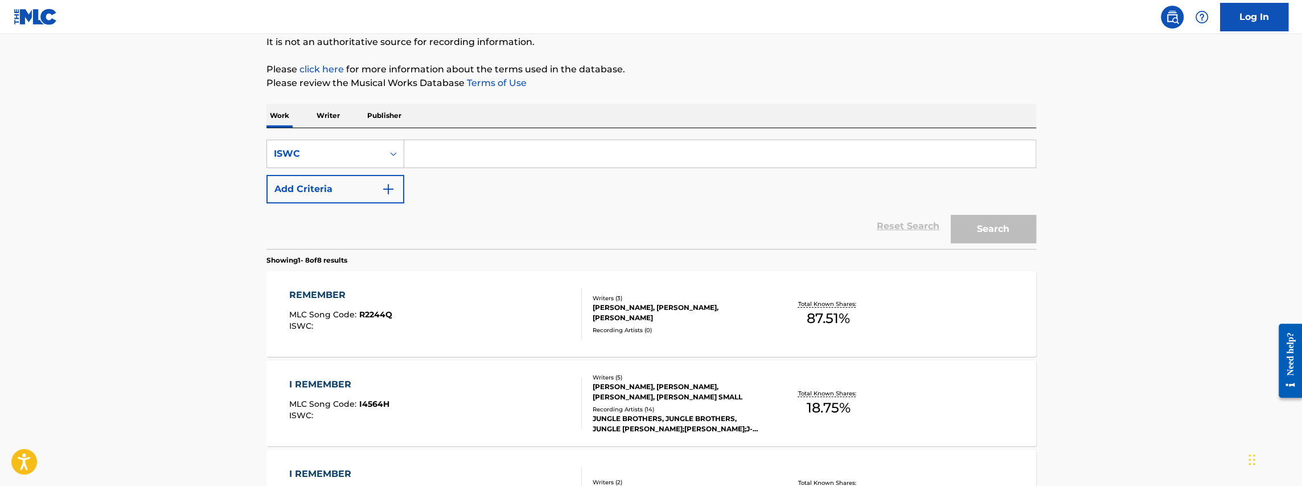
click at [479, 157] on input "Search Form" at bounding box center [719, 153] width 631 height 27
paste input "T3038690396"
type input "T3038690396"
click at [978, 227] on button "Search" at bounding box center [993, 229] width 85 height 28
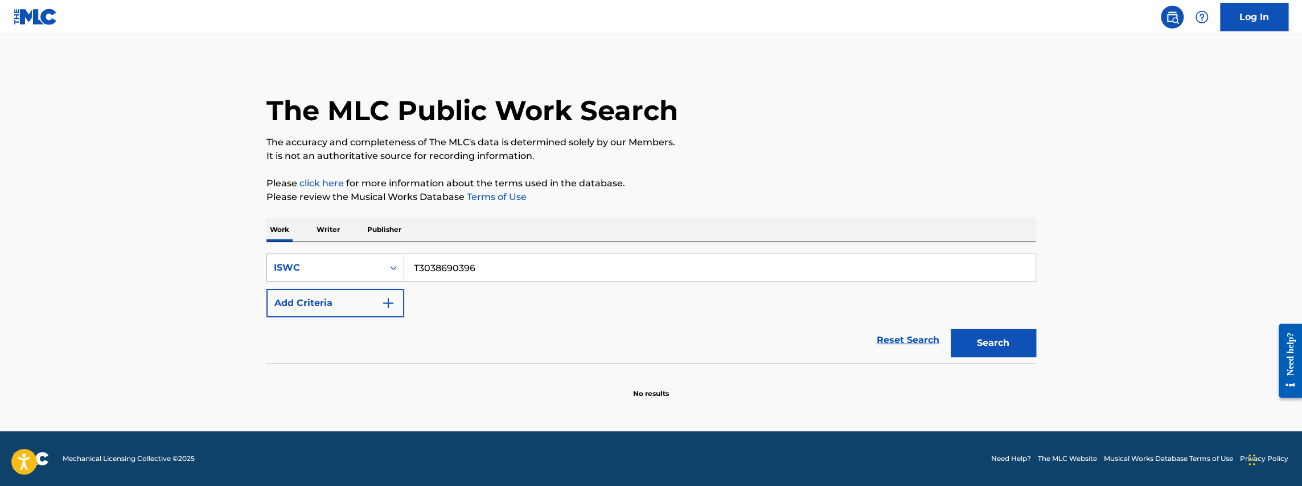
click at [392, 260] on div "Search Form" at bounding box center [393, 267] width 20 height 20
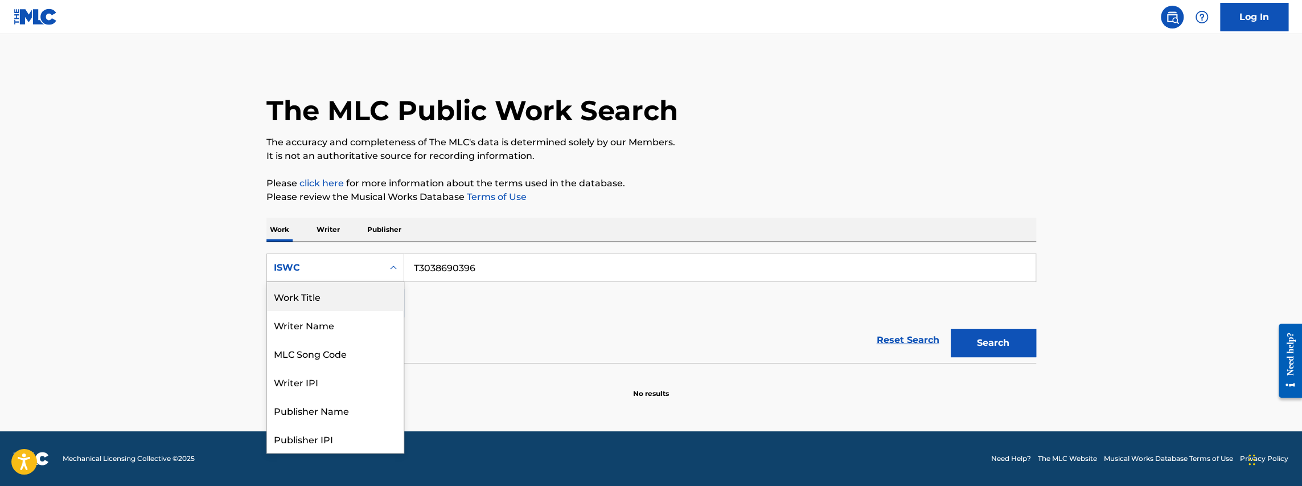
click at [328, 295] on div "Work Title" at bounding box center [335, 296] width 137 height 28
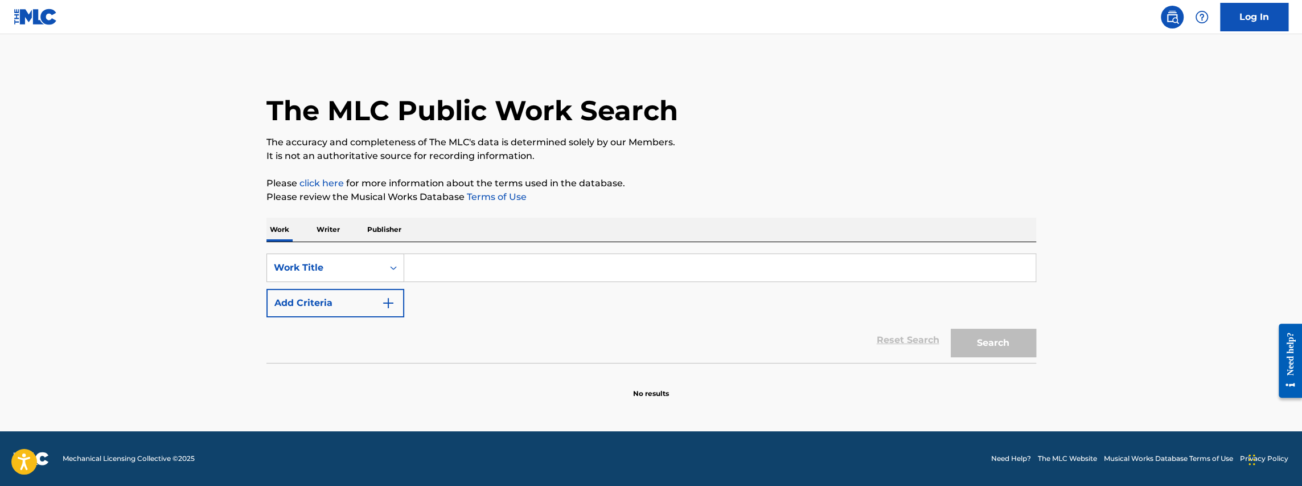
click at [475, 269] on input "Search Form" at bounding box center [719, 267] width 631 height 27
paste input "MY COUNTRYSIDE (LULLABY)"
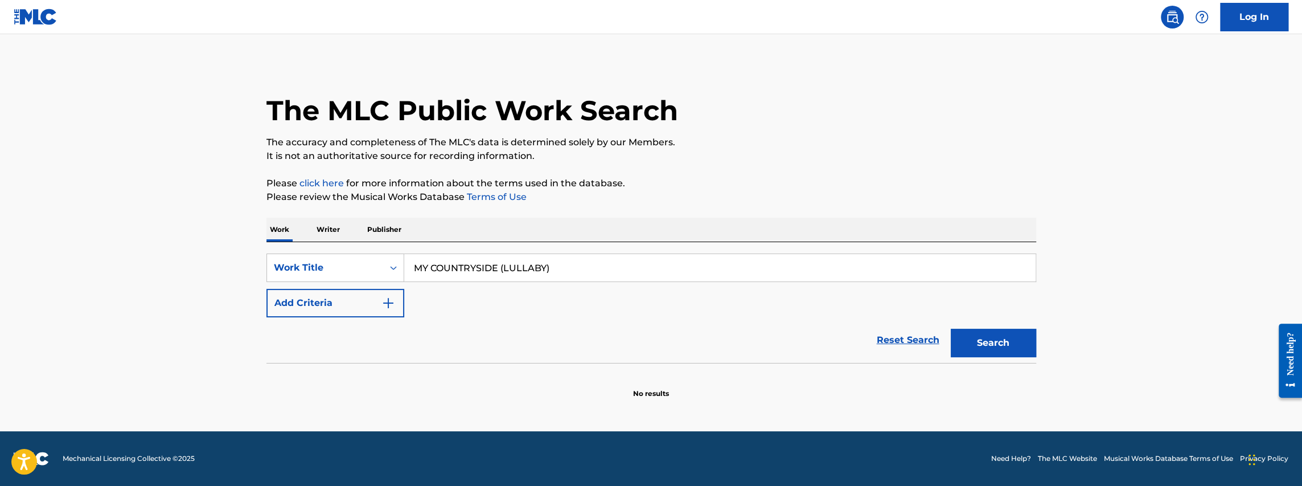
type input "MY COUNTRYSIDE (LULLABY)"
click at [329, 301] on button "Add Criteria" at bounding box center [335, 303] width 138 height 28
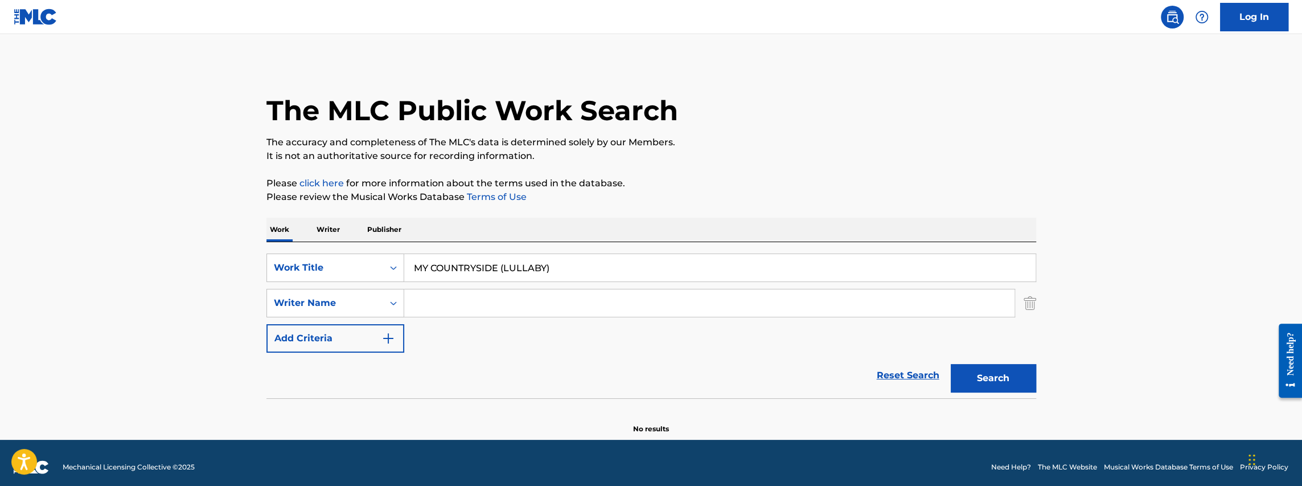
click at [525, 294] on input "Search Form" at bounding box center [709, 302] width 610 height 27
click at [433, 306] on input "cayymi" at bounding box center [709, 302] width 610 height 27
type input "caymmi"
click at [951, 364] on button "Search" at bounding box center [993, 378] width 85 height 28
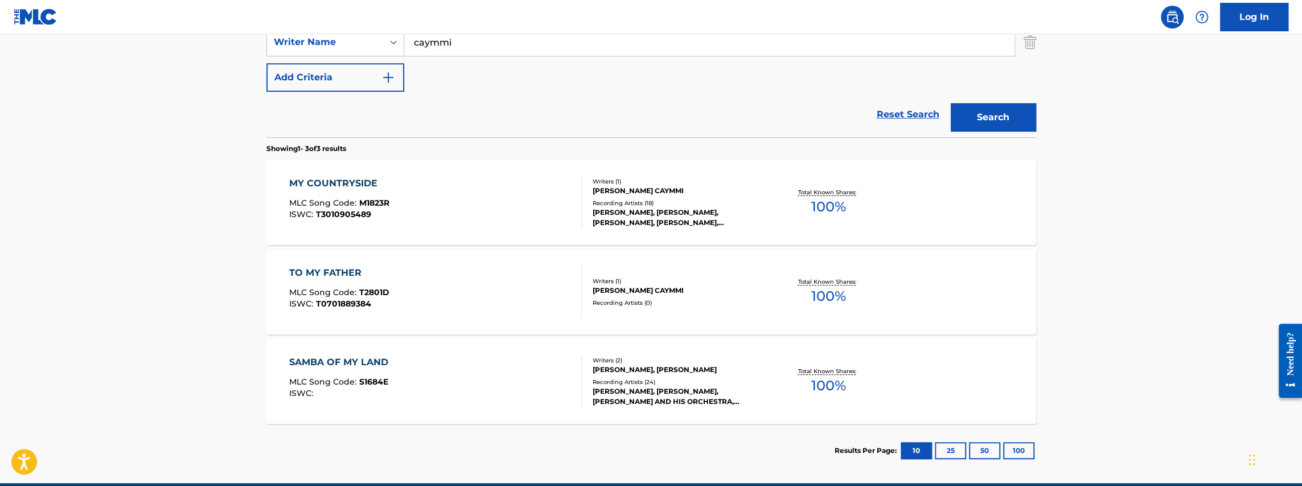
scroll to position [265, 0]
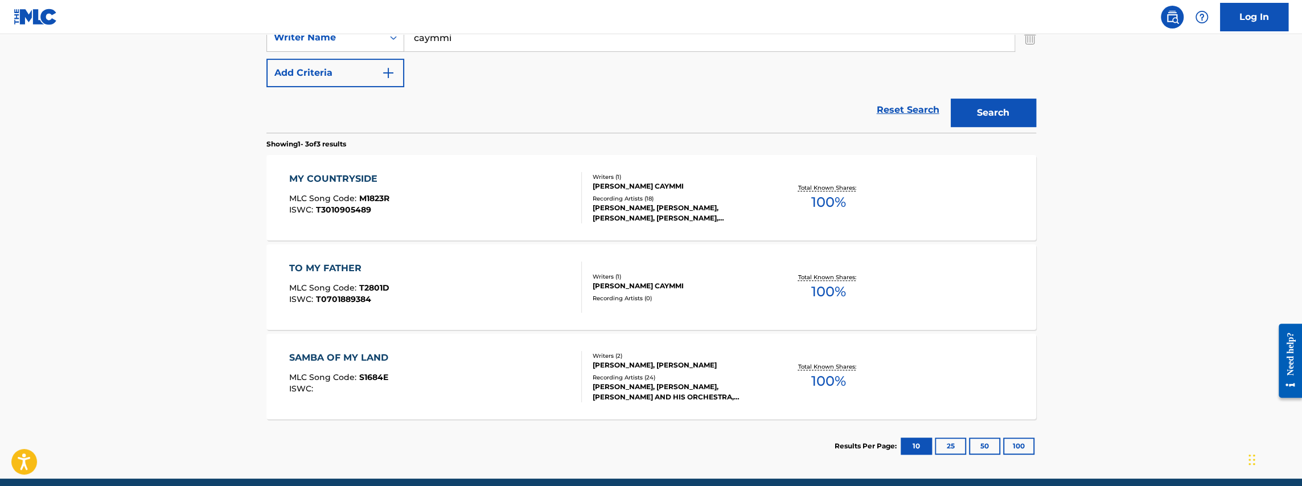
click at [527, 164] on div "MY COUNTRYSIDE MLC Song Code : M1823R ISWC : T3010905489 Writers ( 1 ) DORIVAL …" at bounding box center [651, 197] width 770 height 85
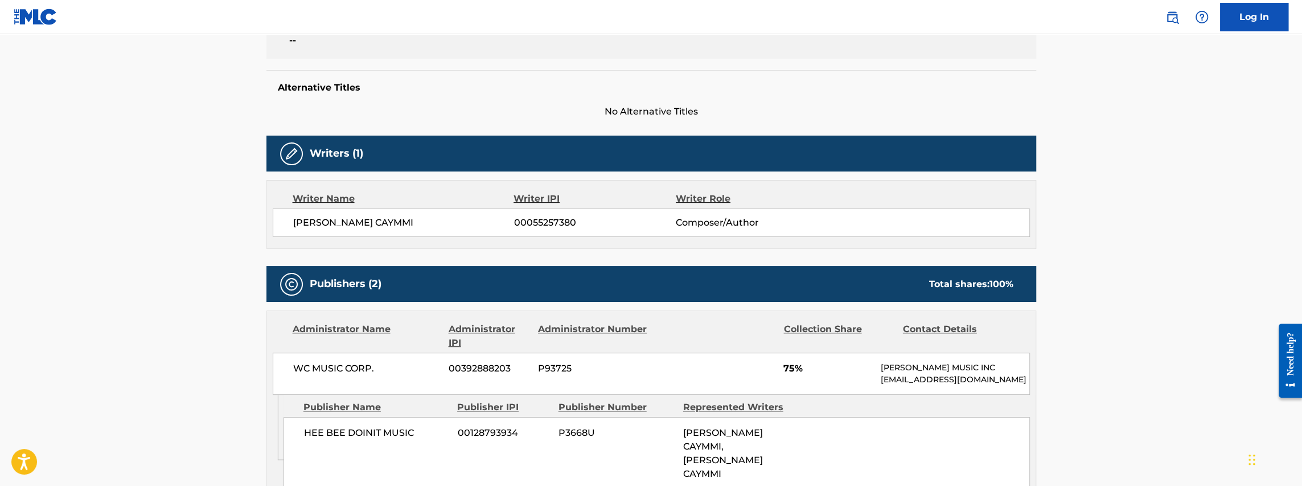
scroll to position [114, 0]
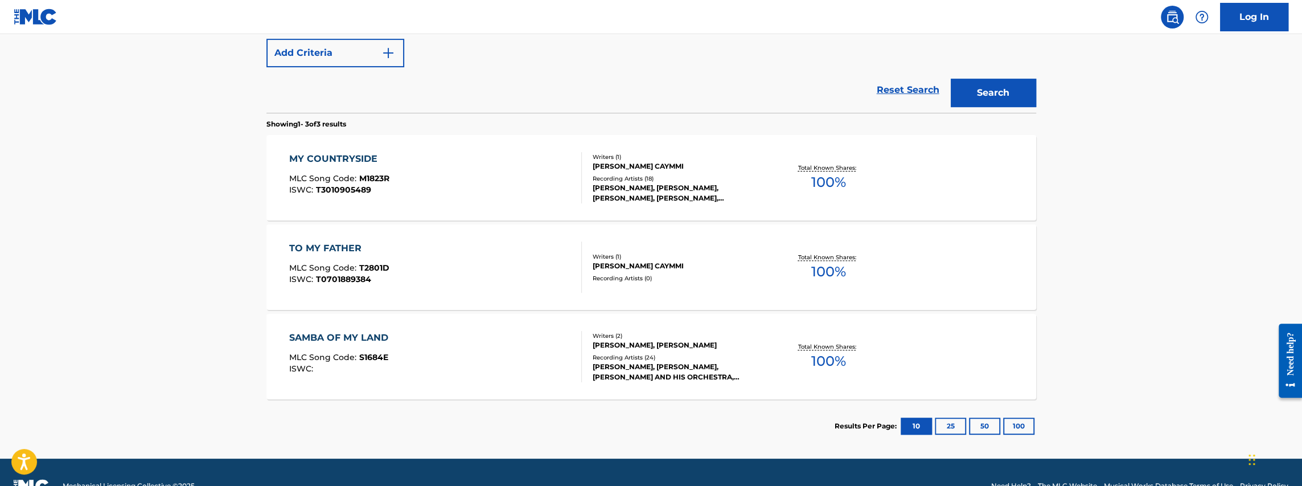
scroll to position [209, 0]
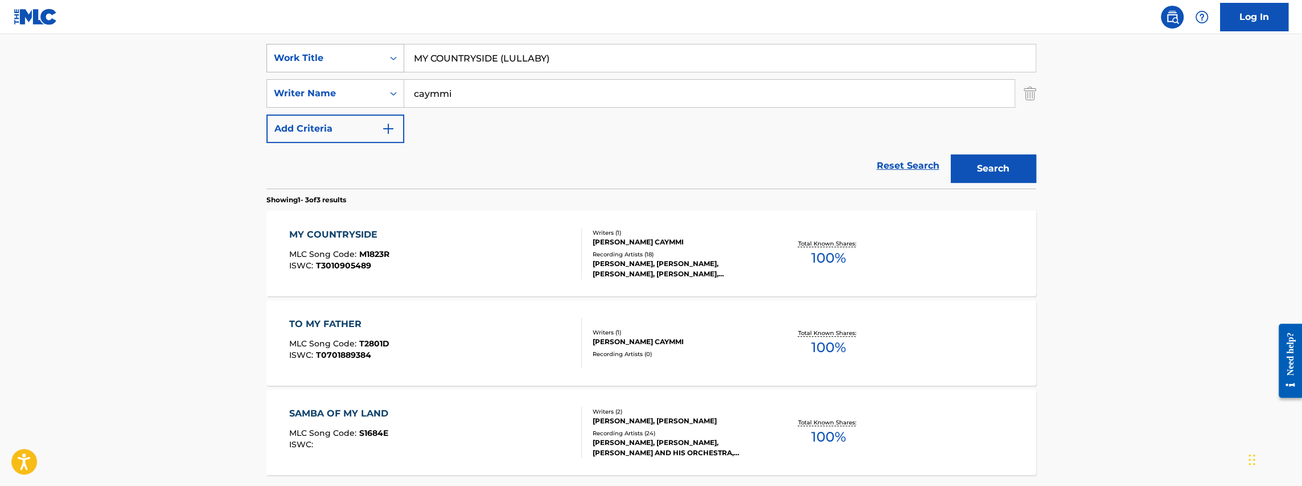
drag, startPoint x: 496, startPoint y: 57, endPoint x: 377, endPoint y: 59, distance: 119.0
click at [377, 59] on div "SearchWithCriteria160c3bd2-c938-4853-abad-cfa6ce1964ef Work Title MY COUNTRYSID…" at bounding box center [651, 58] width 770 height 28
